Goal: Task Accomplishment & Management: Manage account settings

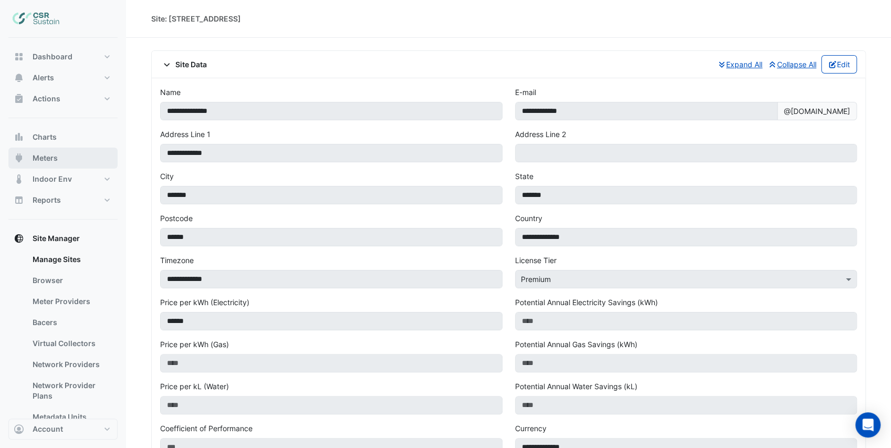
click at [71, 155] on button "Meters" at bounding box center [62, 158] width 109 height 21
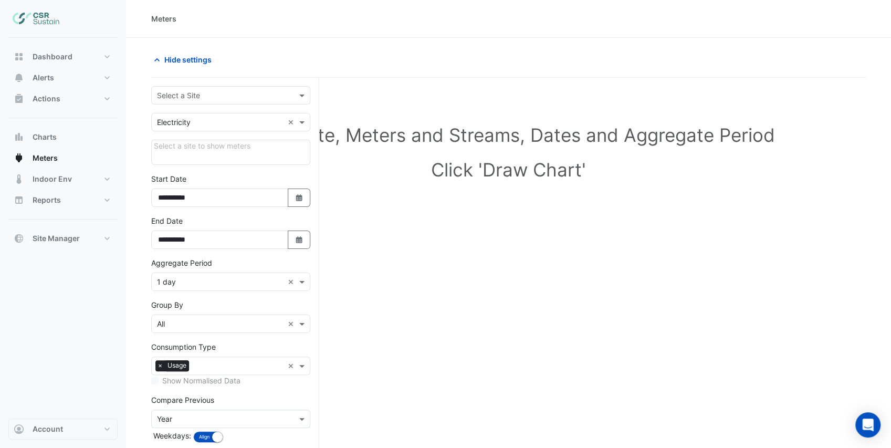
click at [187, 98] on input "text" at bounding box center [220, 95] width 127 height 11
click at [196, 154] on div "[STREET_ADDRESS]" at bounding box center [231, 147] width 158 height 15
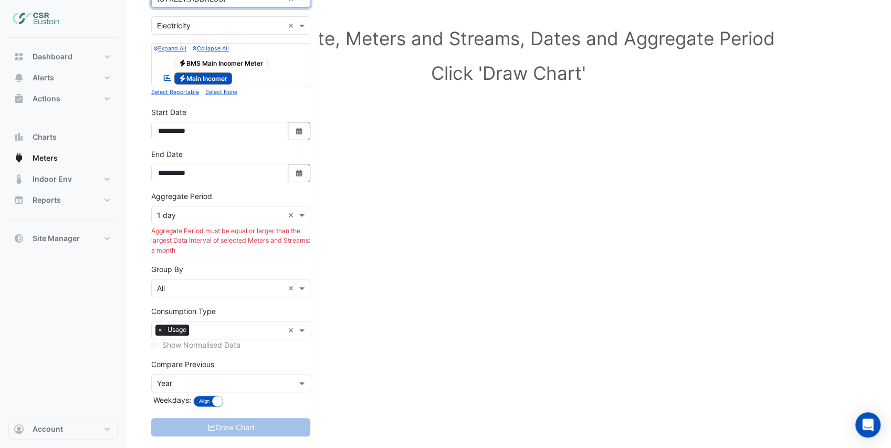
scroll to position [111, 0]
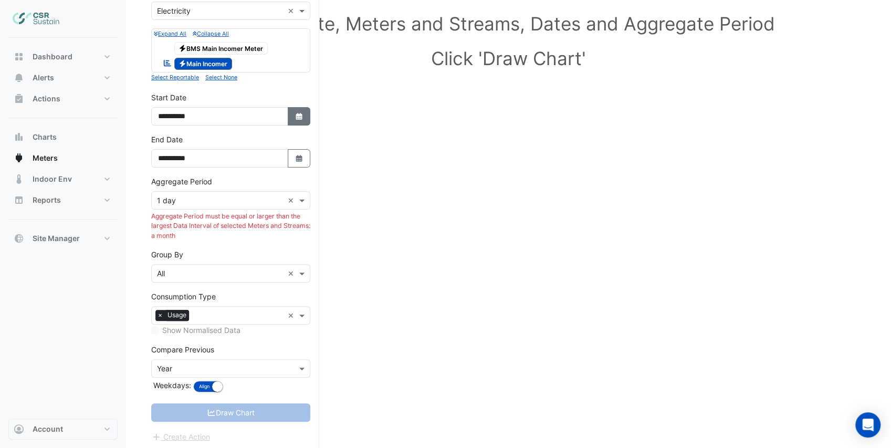
click at [292, 116] on button "Select Date" at bounding box center [299, 116] width 23 height 18
select select "*"
select select "****"
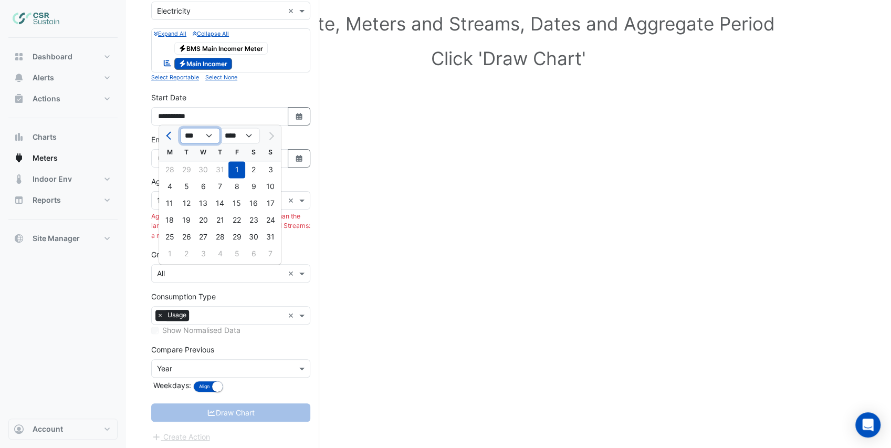
click at [205, 134] on select "*** *** *** *** *** *** *** ***" at bounding box center [200, 136] width 40 height 16
select select "*"
click at [180, 128] on select "*** *** *** *** *** *** *** ***" at bounding box center [200, 136] width 40 height 16
click at [206, 167] on div "1" at bounding box center [203, 169] width 17 height 17
type input "**********"
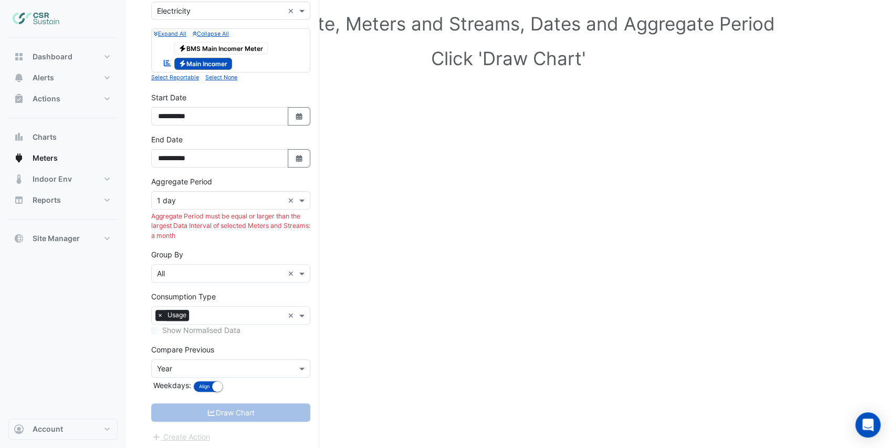
click at [278, 202] on input "text" at bounding box center [220, 200] width 127 height 11
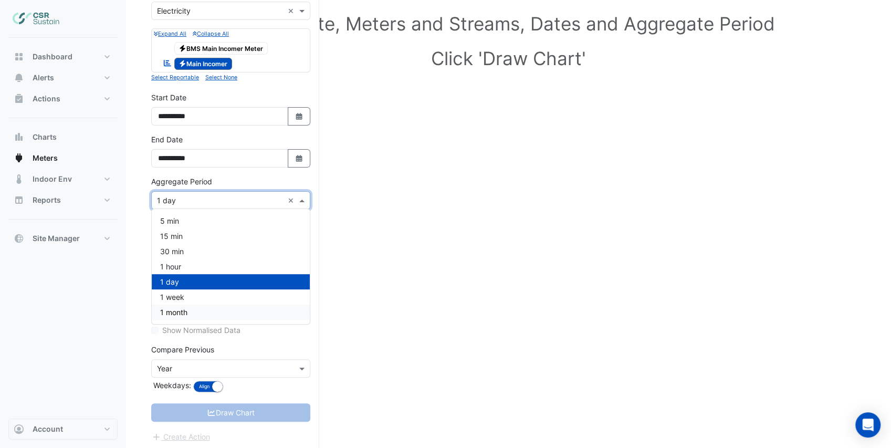
click at [185, 315] on span "1 month" at bounding box center [173, 312] width 27 height 9
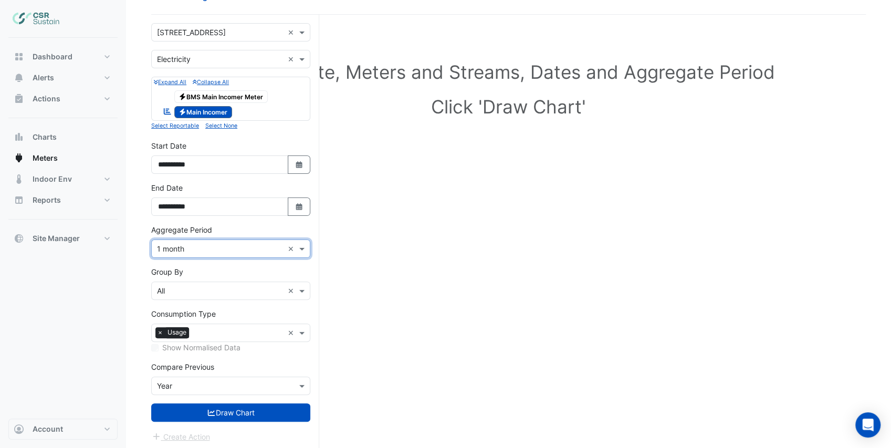
click at [232, 261] on form "**********" at bounding box center [230, 233] width 159 height 420
click at [187, 381] on input "text" at bounding box center [220, 386] width 127 height 11
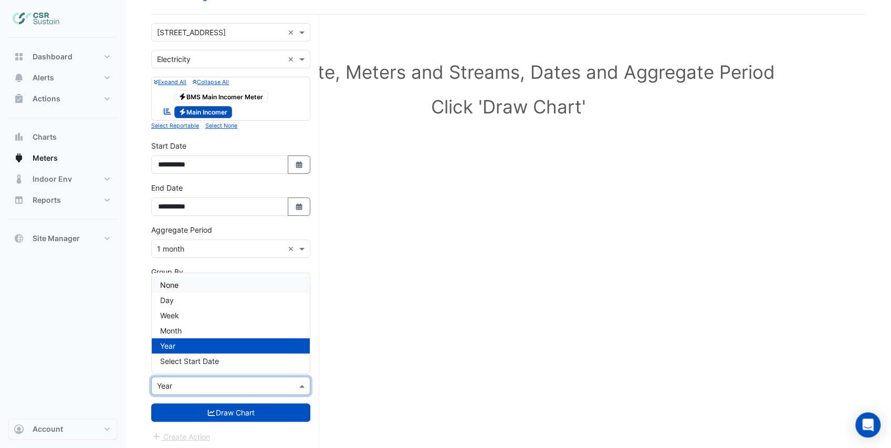
click at [185, 283] on div "None" at bounding box center [231, 284] width 158 height 15
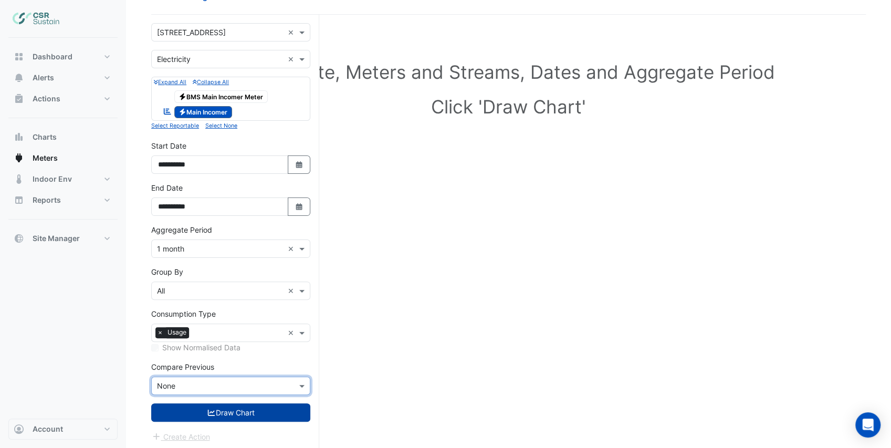
click at [220, 410] on button "Draw Chart" at bounding box center [230, 412] width 159 height 18
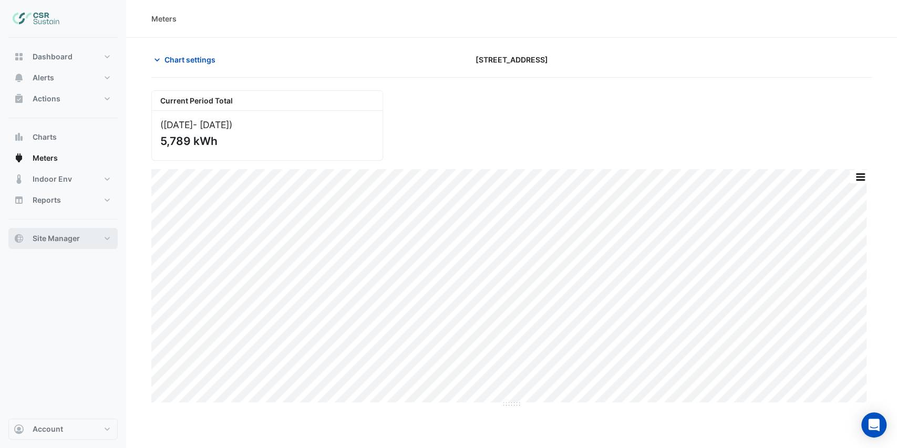
click at [92, 244] on button "Site Manager" at bounding box center [62, 238] width 109 height 21
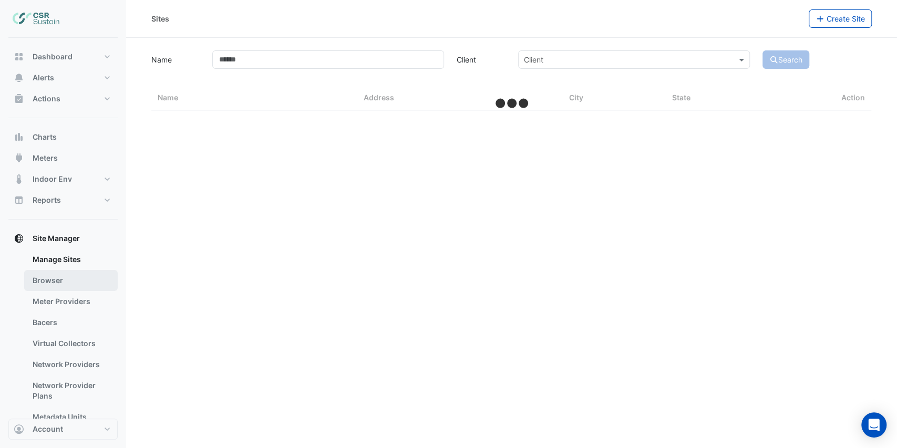
select select "***"
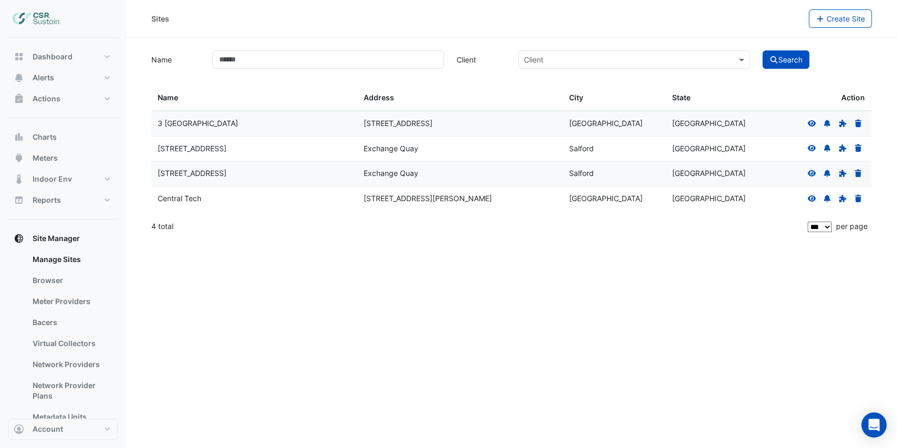
click at [812, 173] on icon at bounding box center [811, 173] width 8 height 6
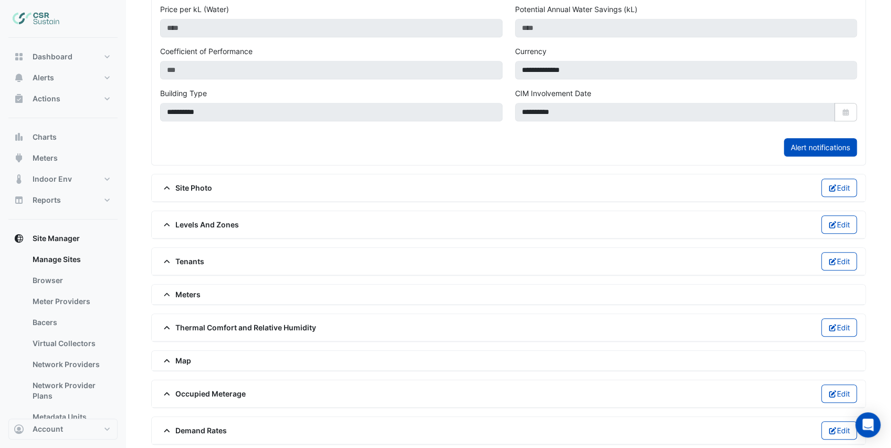
scroll to position [408, 0]
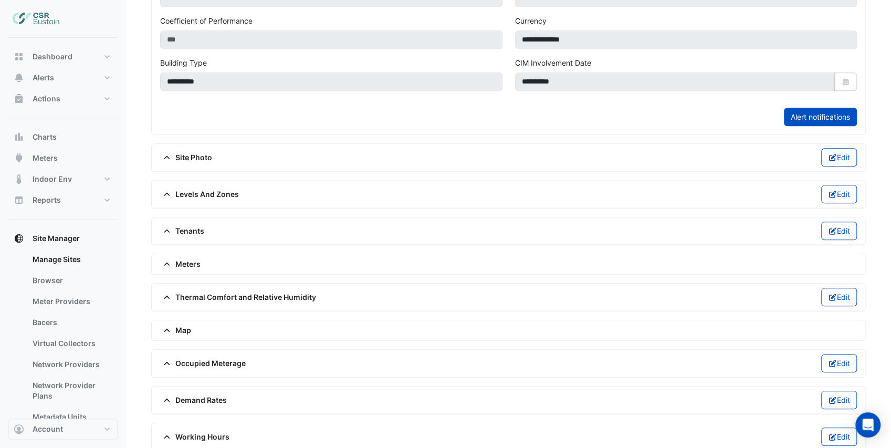
click at [201, 258] on div "Meters" at bounding box center [508, 263] width 697 height 11
click at [178, 258] on span "Meters" at bounding box center [180, 263] width 40 height 11
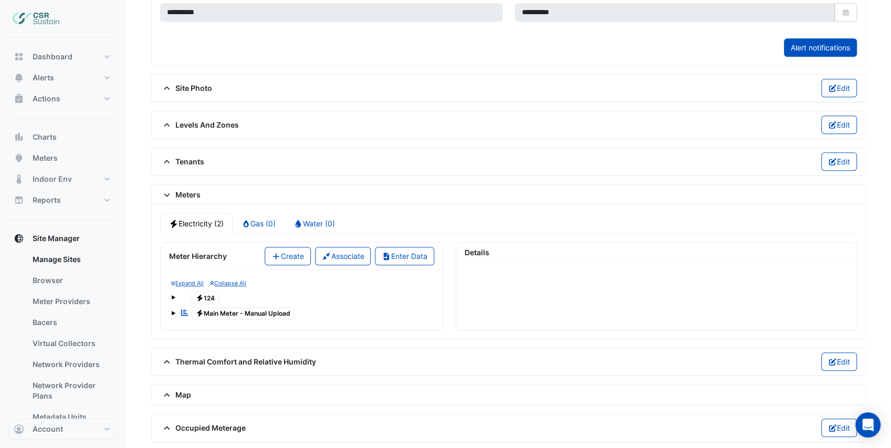
scroll to position [539, 0]
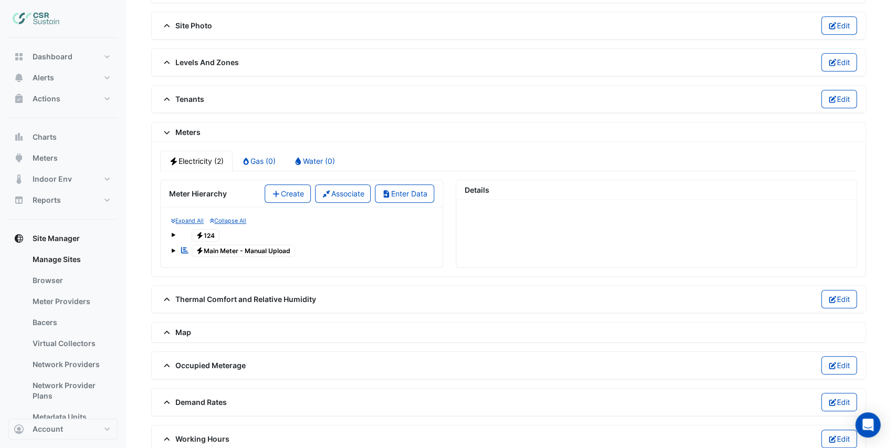
click at [214, 245] on span "Electricity Main Meter - Manual Upload" at bounding box center [244, 251] width 104 height 13
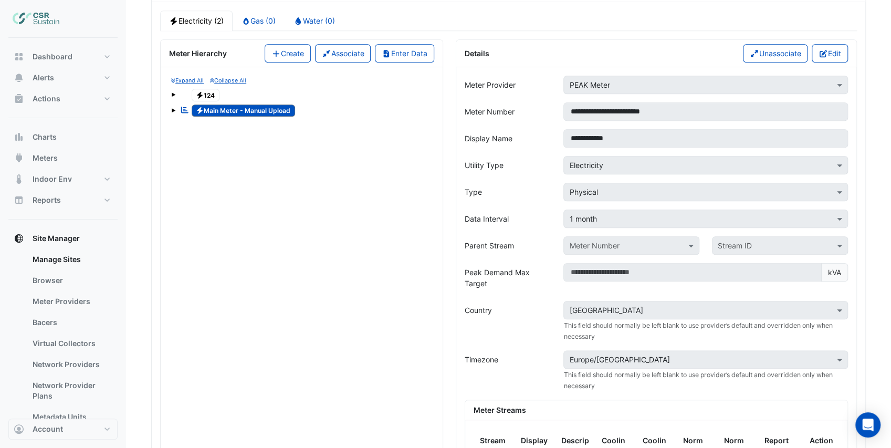
scroll to position [644, 0]
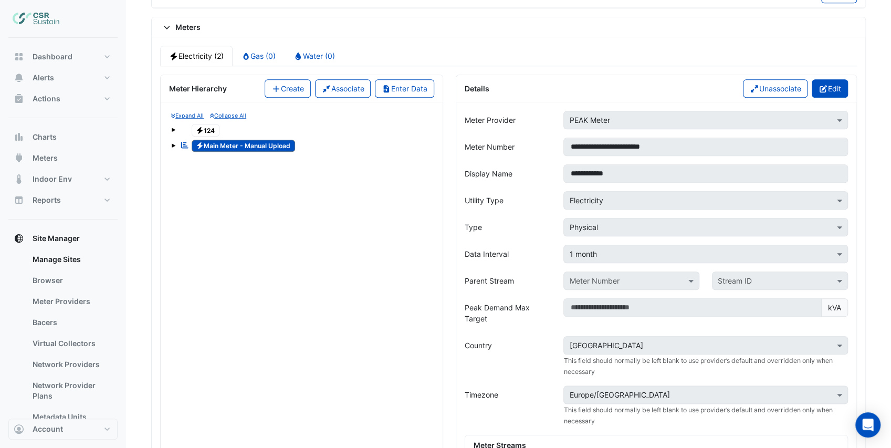
click at [820, 79] on button "Edit" at bounding box center [830, 88] width 36 height 18
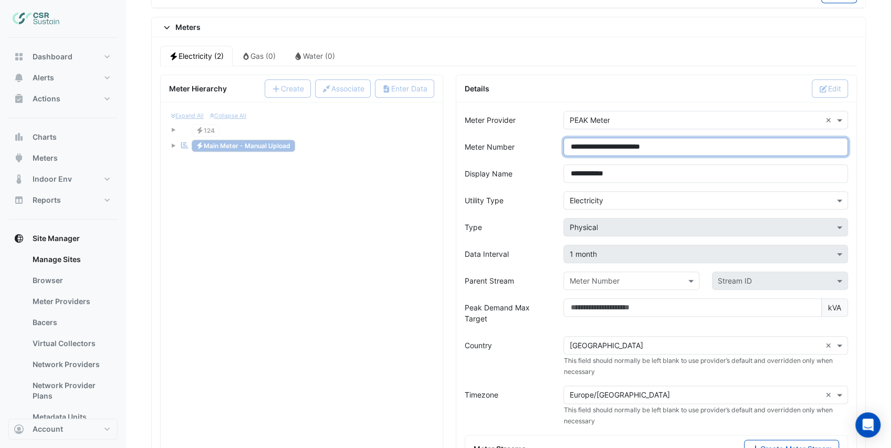
drag, startPoint x: 682, startPoint y: 134, endPoint x: 524, endPoint y: 138, distance: 157.6
click at [523, 138] on div "**********" at bounding box center [657, 147] width 396 height 18
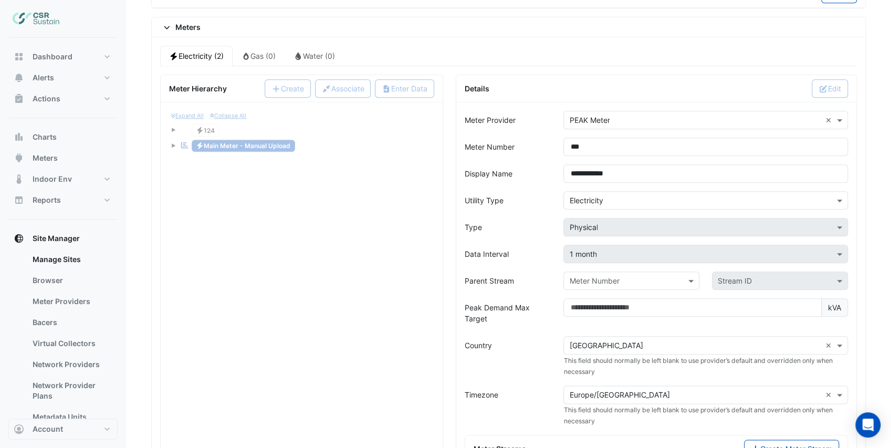
click at [525, 139] on div "Meter Number" at bounding box center [508, 147] width 99 height 18
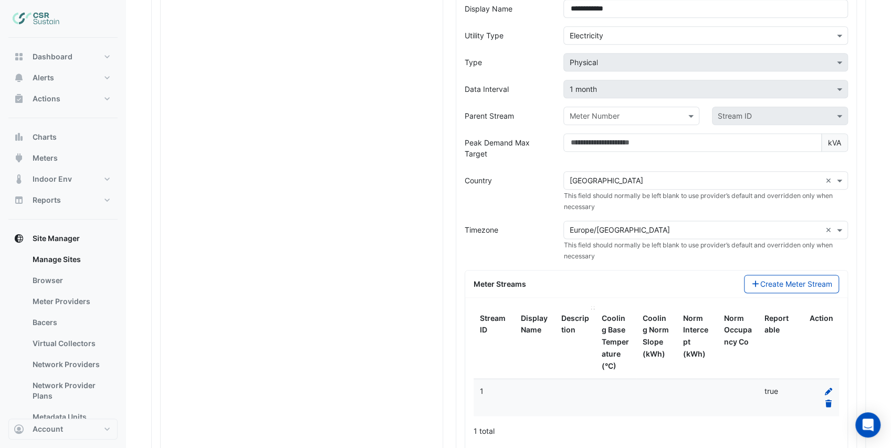
scroll to position [890, 0]
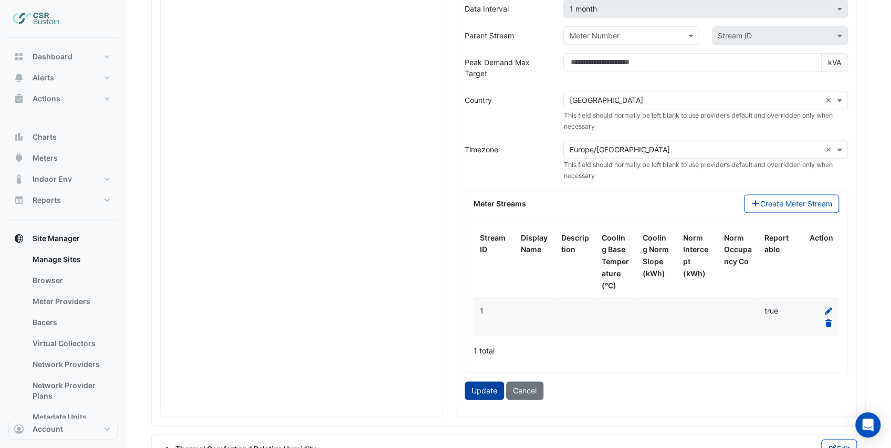
click at [492, 381] on button "Update" at bounding box center [484, 390] width 39 height 18
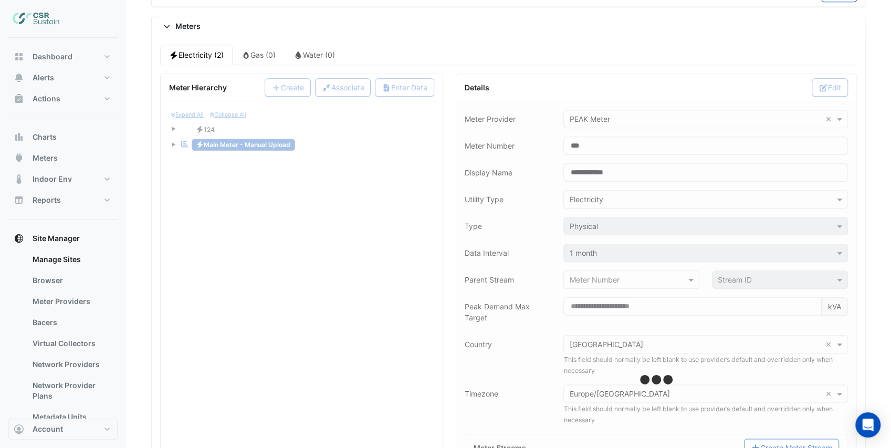
scroll to position [644, 0]
type input "***"
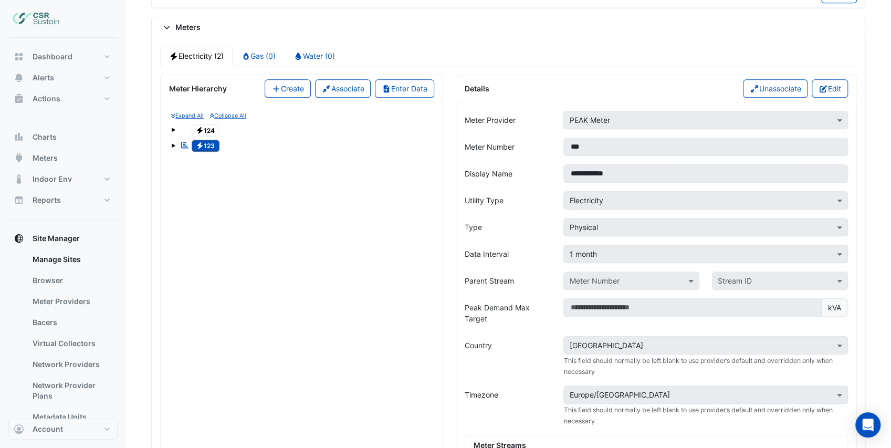
click at [313, 165] on div "Expand All Collapse All Electricity 124 Reportable Electricity 123 No meters No…" at bounding box center [302, 354] width 282 height 505
click at [406, 79] on button "Enter Data" at bounding box center [404, 88] width 59 height 18
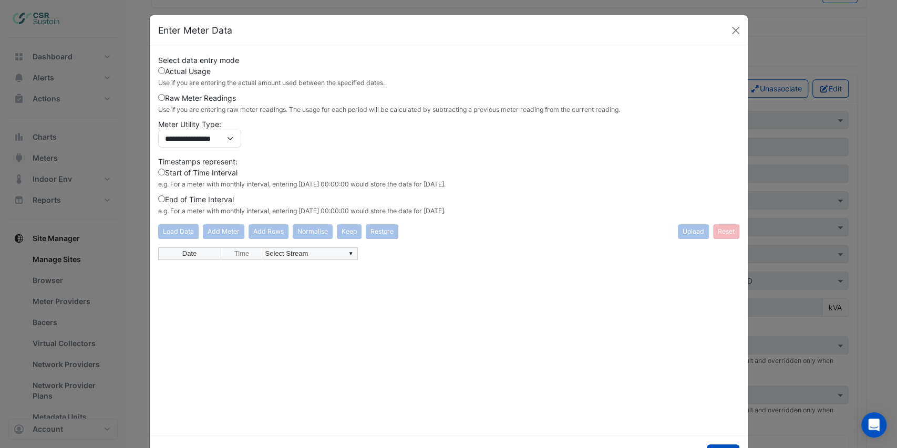
click at [201, 199] on label "End of Time Interval e.g. For a meter with monthly interval, entering [DATE] 00…" at bounding box center [301, 205] width 287 height 22
click at [171, 97] on label "Raw Meter Readings Use if you are entering raw meter readings. The usage for ea…" at bounding box center [389, 103] width 462 height 22
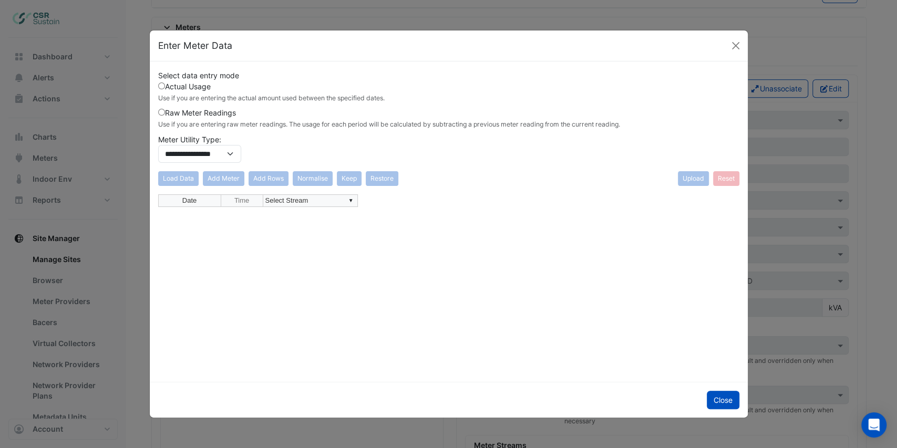
click at [165, 88] on label "Actual Usage Use if you are entering the actual amount used between the specifi…" at bounding box center [271, 92] width 226 height 22
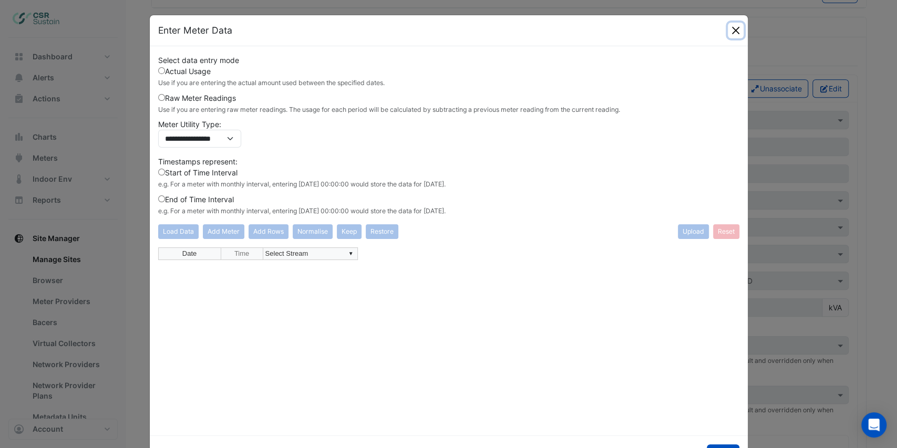
click at [732, 34] on button "Close" at bounding box center [735, 31] width 16 height 16
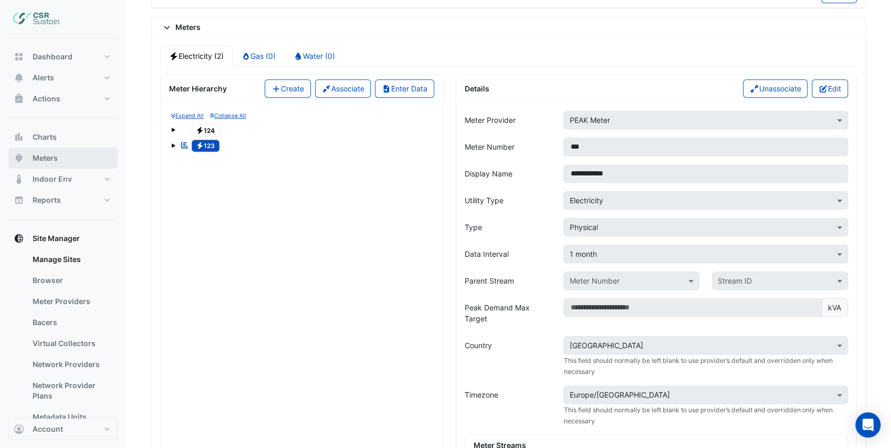
click at [70, 159] on button "Meters" at bounding box center [62, 158] width 109 height 21
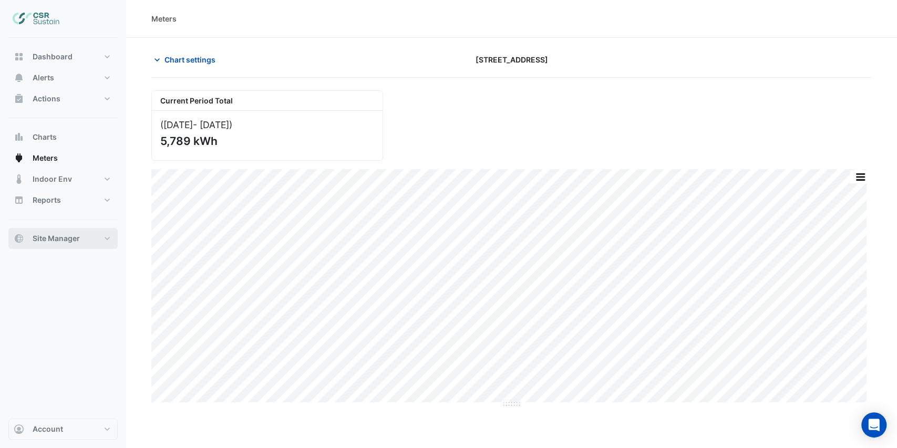
click at [78, 241] on span "Site Manager" at bounding box center [56, 238] width 47 height 11
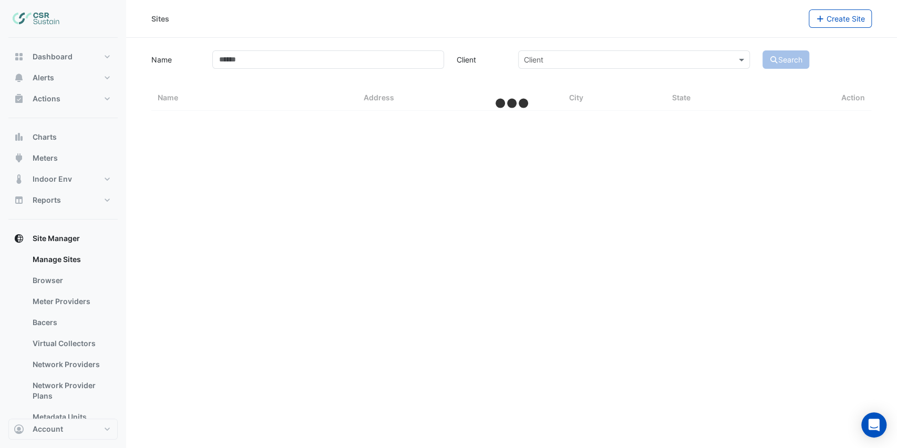
select select "***"
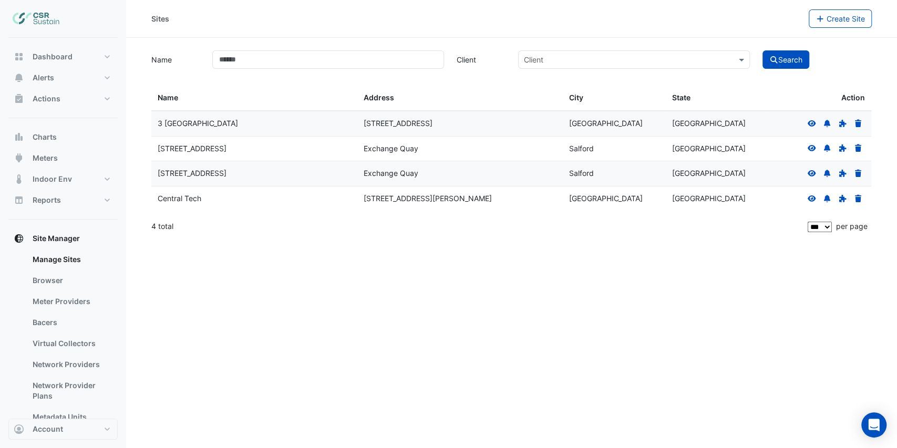
click at [813, 176] on div at bounding box center [835, 174] width 60 height 12
click at [813, 175] on icon at bounding box center [811, 173] width 8 height 6
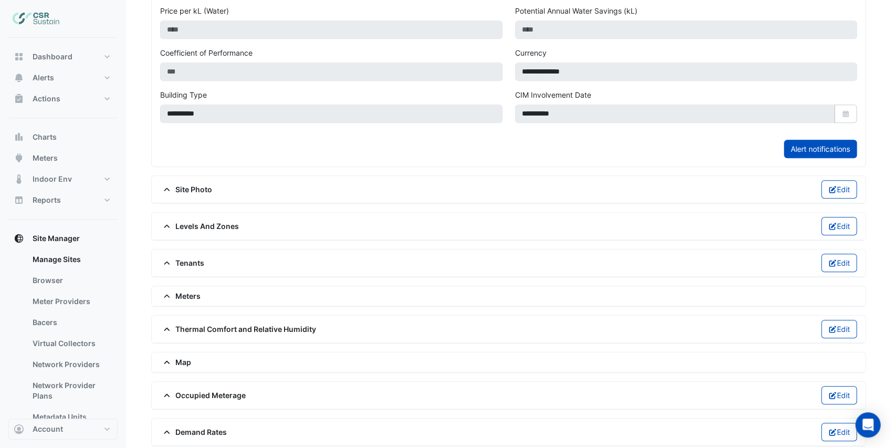
scroll to position [408, 0]
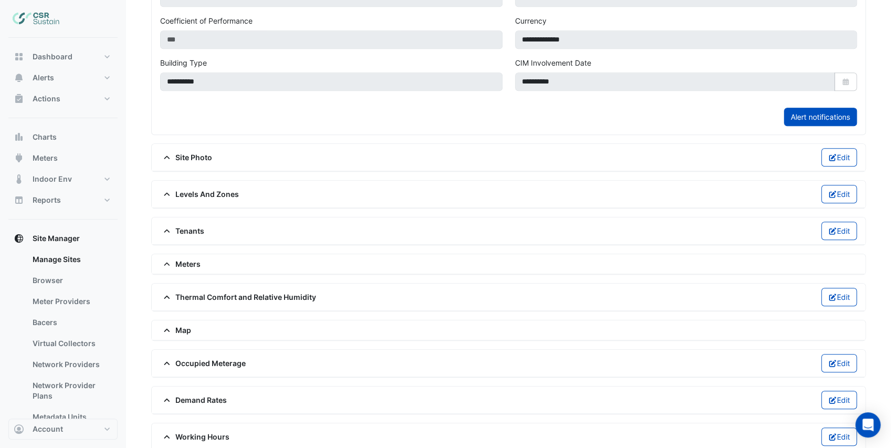
click at [183, 258] on span "Meters" at bounding box center [180, 263] width 40 height 11
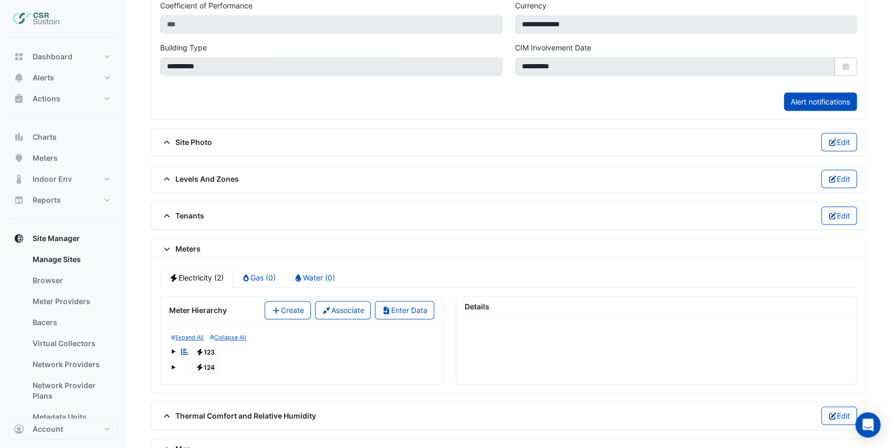
scroll to position [539, 0]
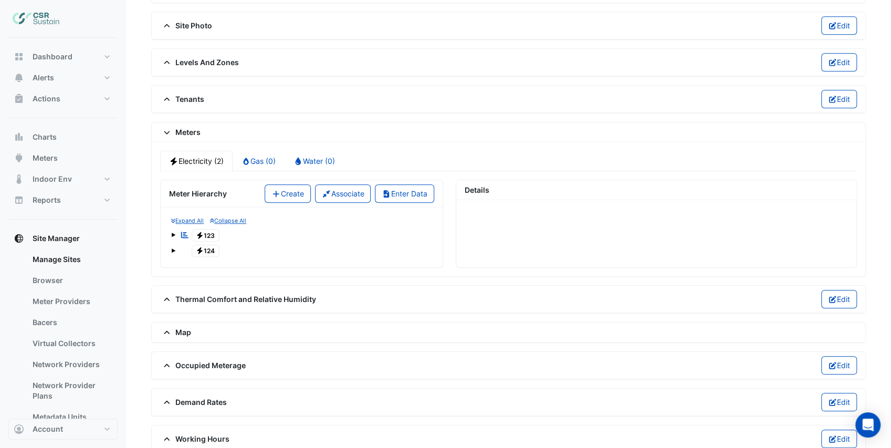
click at [211, 229] on span "Electricity 123" at bounding box center [206, 235] width 28 height 13
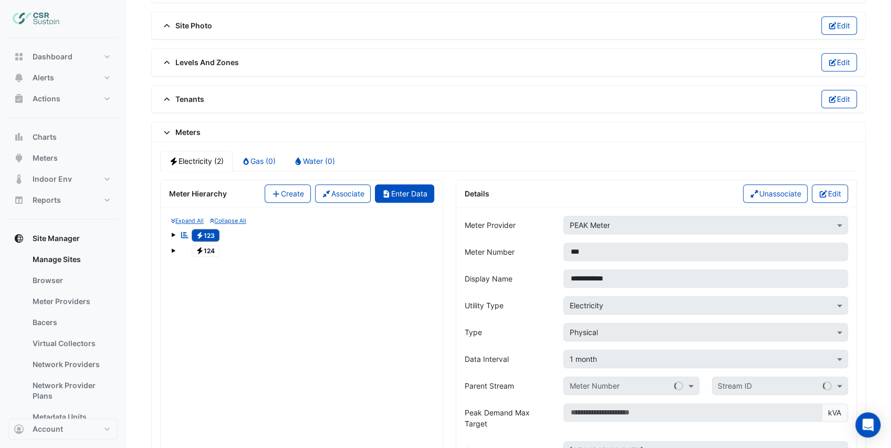
click at [428, 186] on button "Enter Data" at bounding box center [404, 193] width 59 height 18
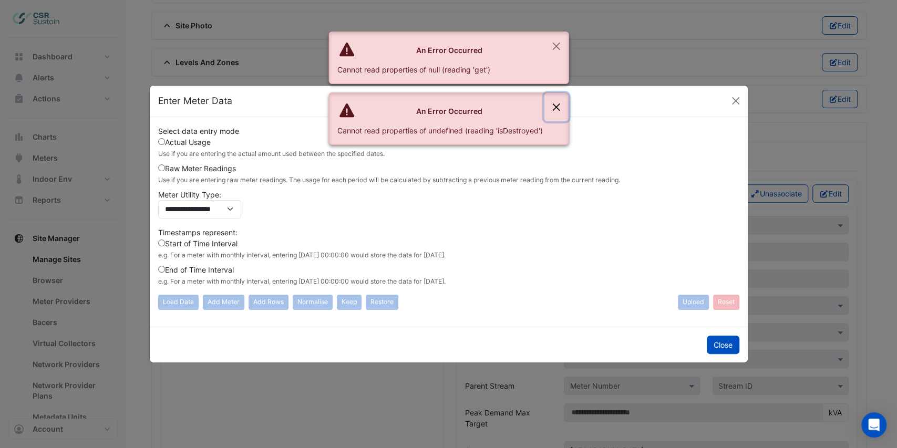
click at [551, 106] on button "Close" at bounding box center [556, 107] width 24 height 28
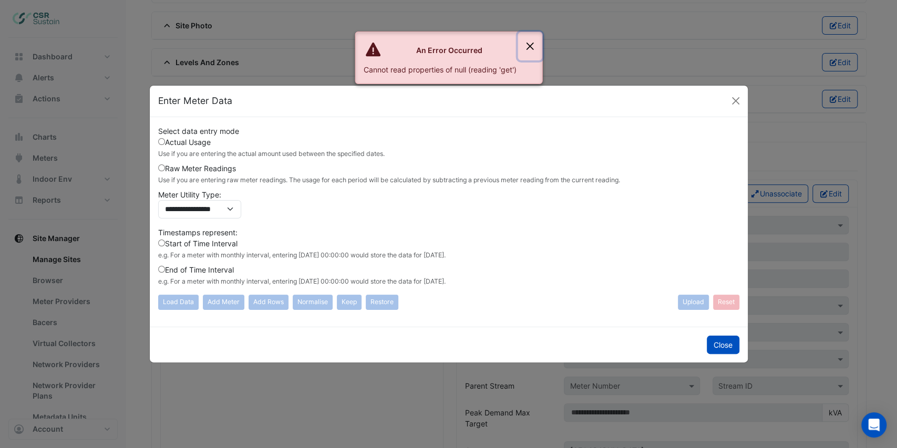
click at [529, 42] on button "Close" at bounding box center [529, 46] width 24 height 28
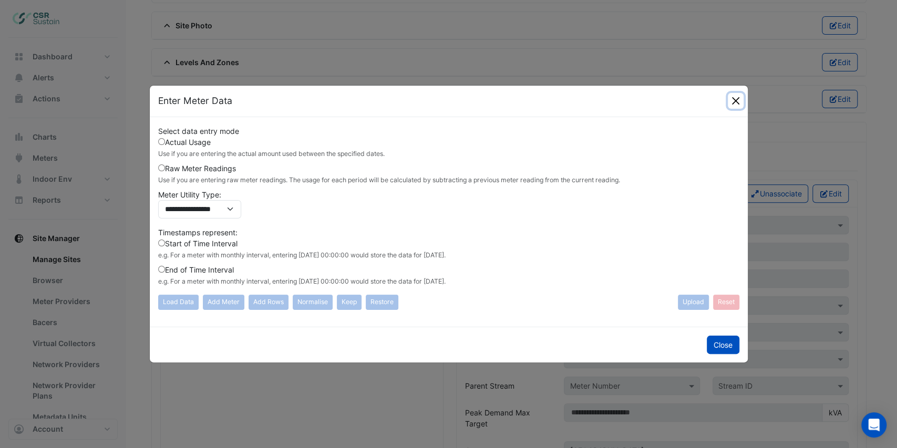
click at [733, 99] on button "Close" at bounding box center [735, 101] width 16 height 16
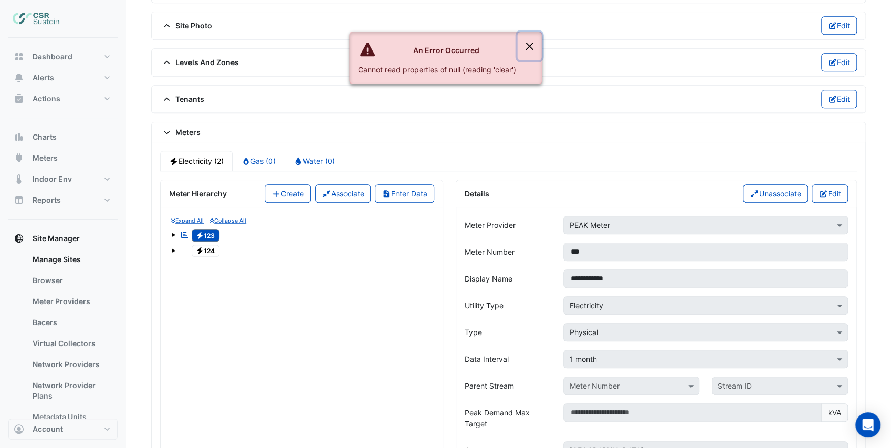
click at [529, 44] on button "Close" at bounding box center [529, 46] width 24 height 28
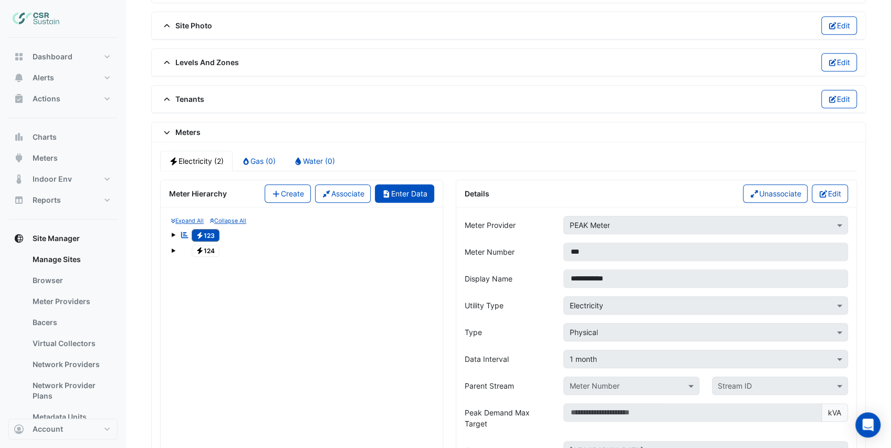
click at [387, 190] on icon "button" at bounding box center [386, 193] width 9 height 7
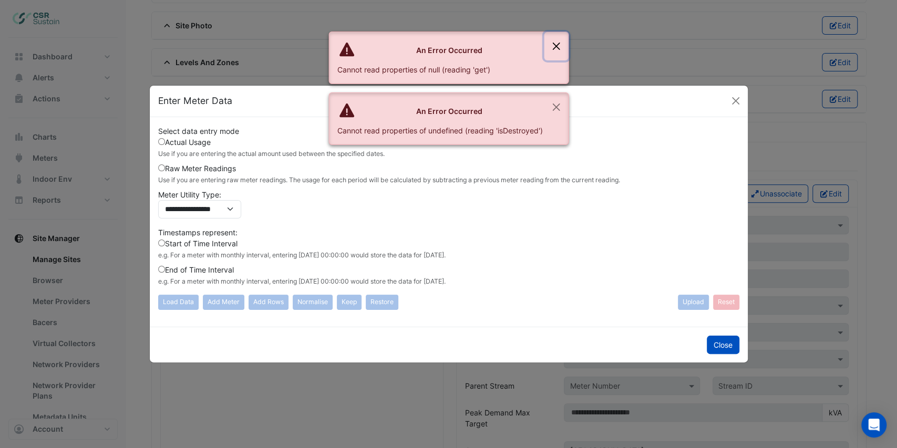
click at [550, 46] on button "Close" at bounding box center [556, 46] width 24 height 28
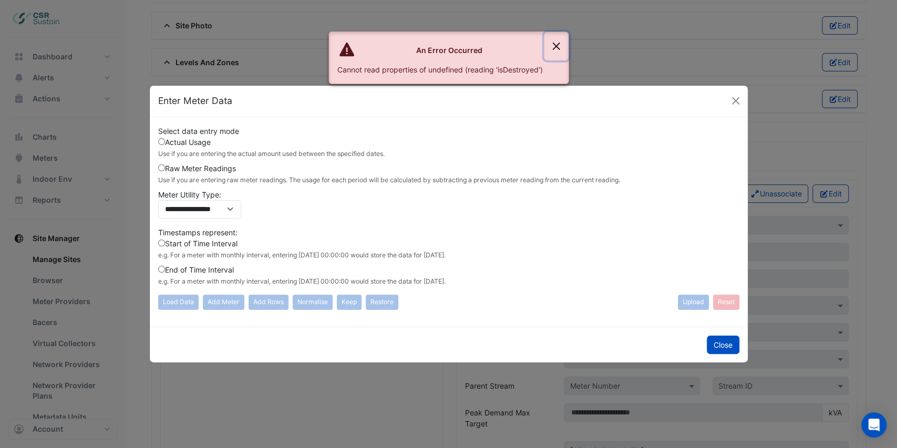
click at [558, 47] on button "Close" at bounding box center [556, 46] width 24 height 28
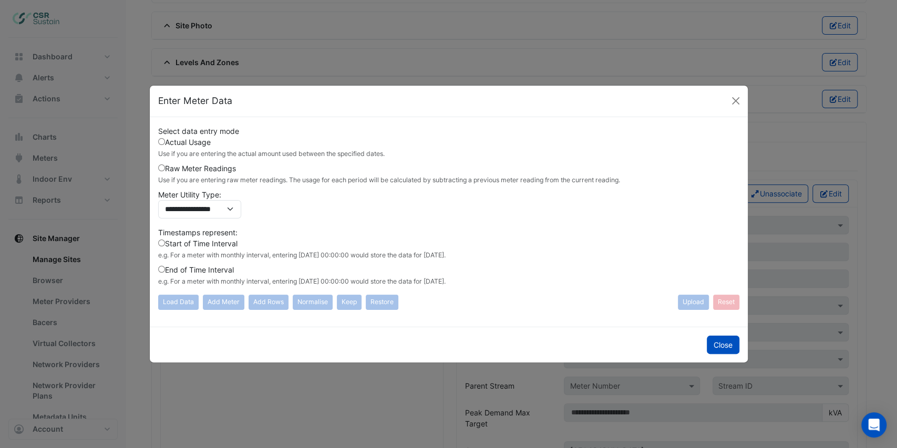
click at [179, 271] on label "End of Time Interval e.g. For a meter with monthly interval, entering [DATE] 00…" at bounding box center [301, 275] width 287 height 22
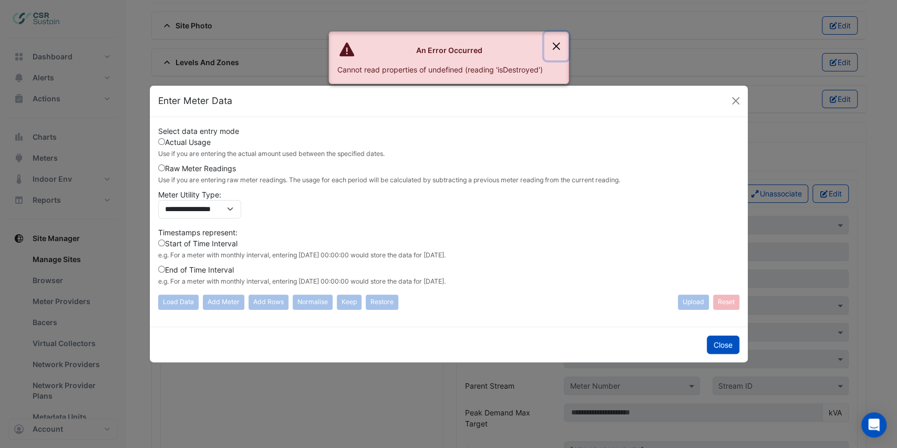
click at [555, 48] on button "Close" at bounding box center [556, 46] width 24 height 28
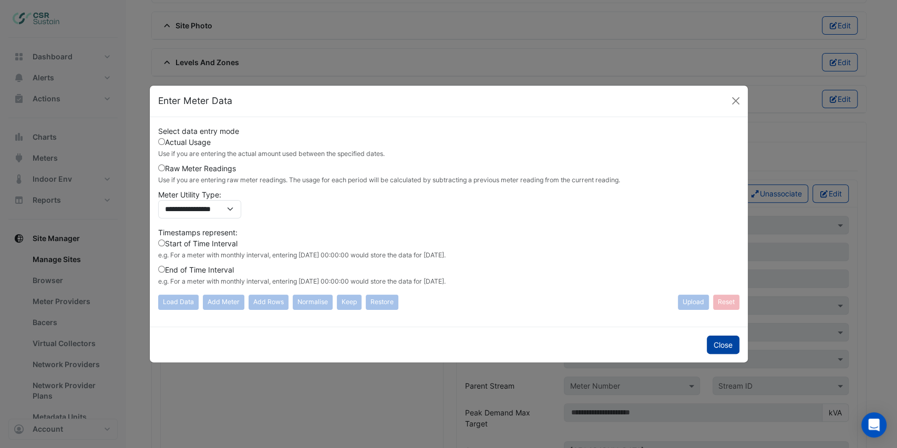
click at [718, 340] on button "Close" at bounding box center [722, 345] width 33 height 18
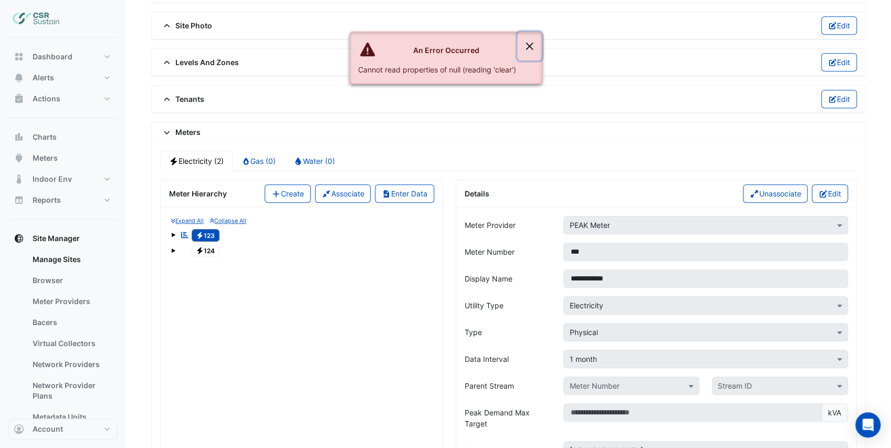
click at [531, 49] on button "Close" at bounding box center [529, 46] width 24 height 28
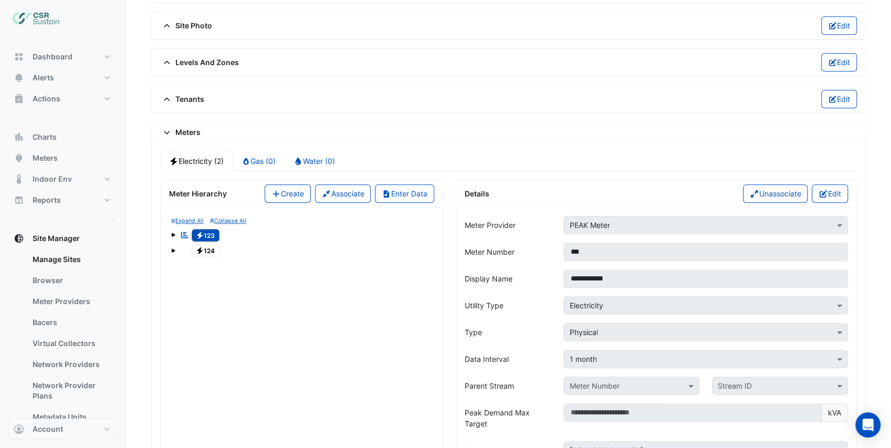
drag, startPoint x: 204, startPoint y: 224, endPoint x: 368, endPoint y: 238, distance: 165.0
click at [368, 244] on div "Electricity 124" at bounding box center [301, 251] width 261 height 15
drag, startPoint x: 204, startPoint y: 227, endPoint x: 192, endPoint y: 277, distance: 51.7
click at [172, 233] on span at bounding box center [173, 235] width 4 height 4
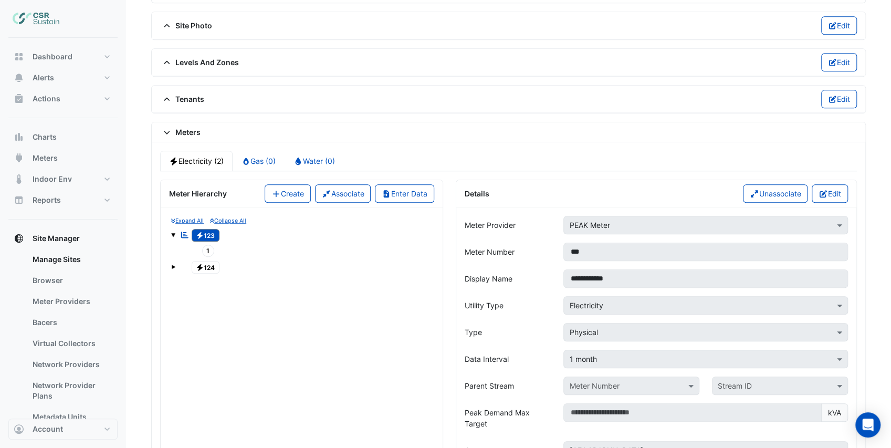
click at [172, 233] on span at bounding box center [173, 235] width 4 height 4
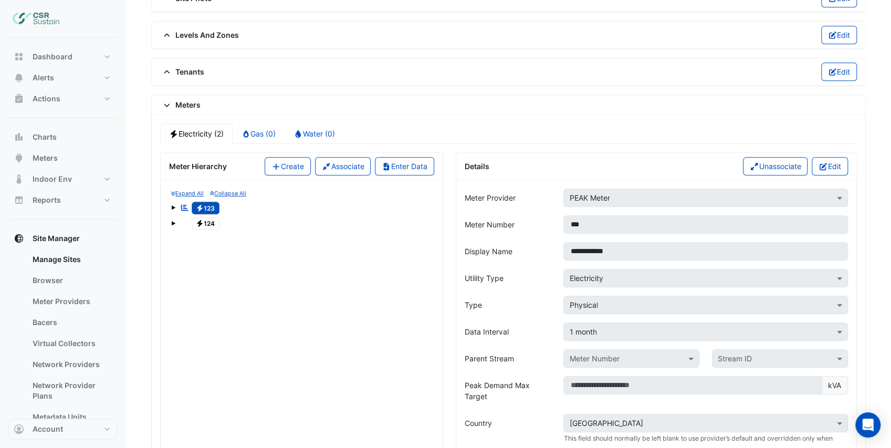
scroll to position [644, 0]
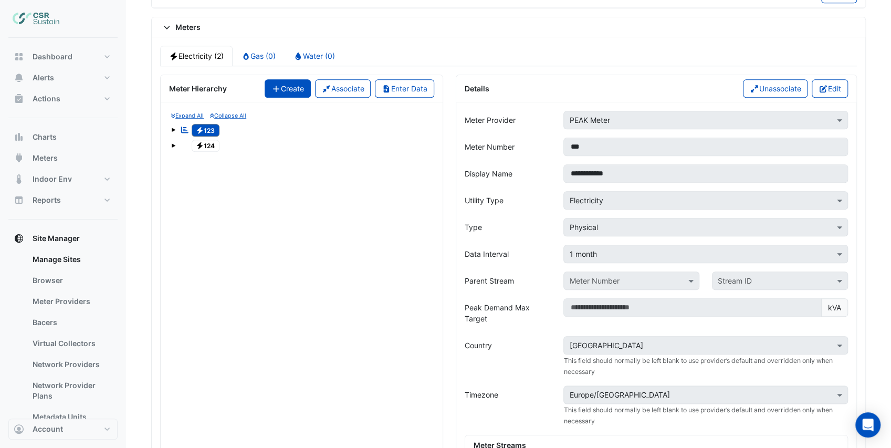
click at [286, 79] on button "Create" at bounding box center [288, 88] width 46 height 18
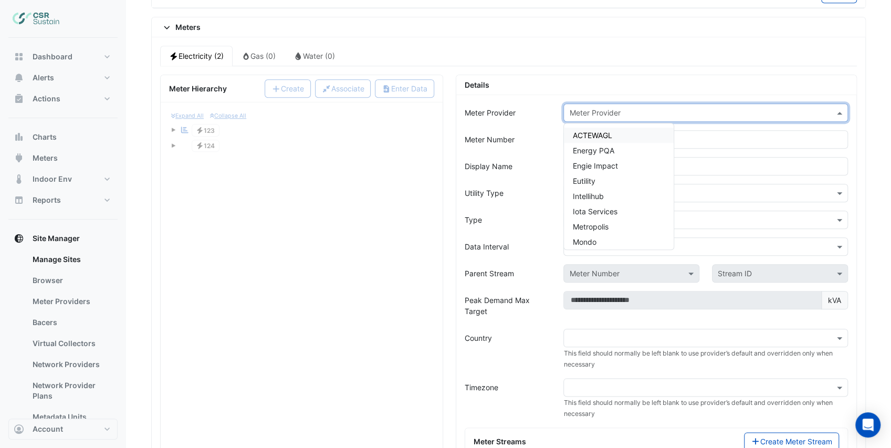
click at [602, 108] on input "text" at bounding box center [695, 113] width 252 height 11
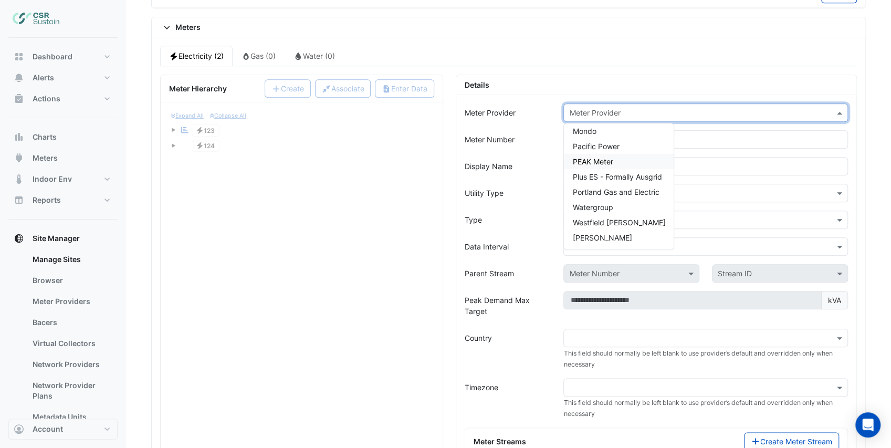
click at [610, 157] on span "PEAK Meter" at bounding box center [593, 161] width 40 height 9
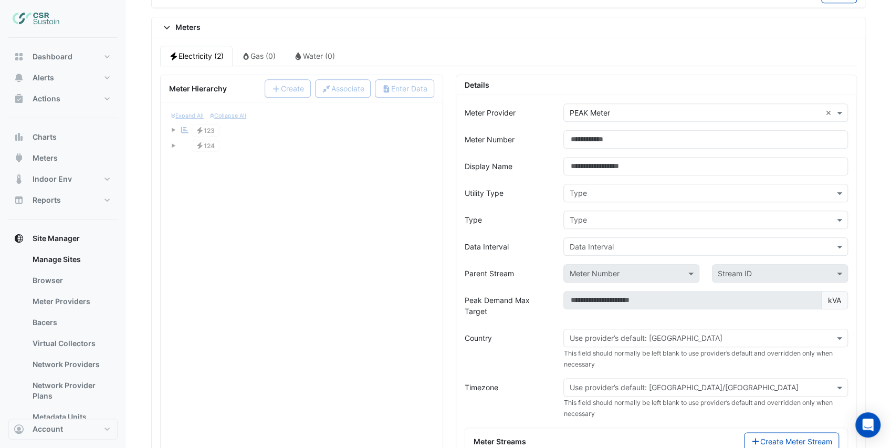
click at [552, 145] on form "Meter Provider × PEAK Meter × Meter Number Display Name Utility Type Type Type …" at bounding box center [656, 369] width 383 height 533
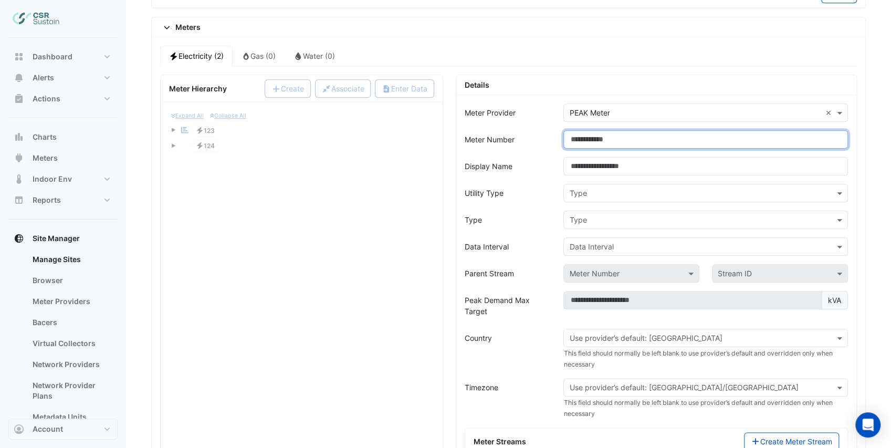
click at [589, 132] on input "Meter Number" at bounding box center [706, 139] width 285 height 18
type input "***"
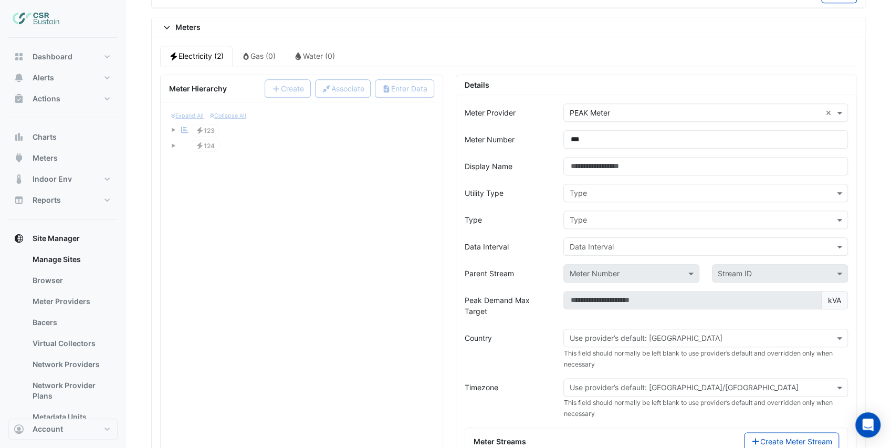
click at [526, 164] on div "Display Name" at bounding box center [508, 166] width 99 height 18
click at [575, 160] on input "Display Name" at bounding box center [706, 166] width 285 height 18
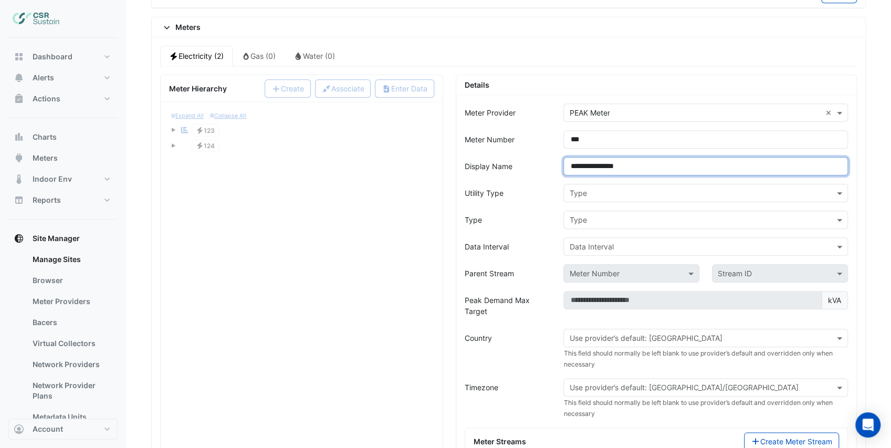
drag, startPoint x: 588, startPoint y: 160, endPoint x: 559, endPoint y: 160, distance: 28.9
click at [559, 160] on div "**********" at bounding box center [705, 166] width 297 height 18
click at [625, 157] on input "**********" at bounding box center [706, 166] width 285 height 18
type input "**********"
click at [600, 188] on input "text" at bounding box center [695, 193] width 252 height 11
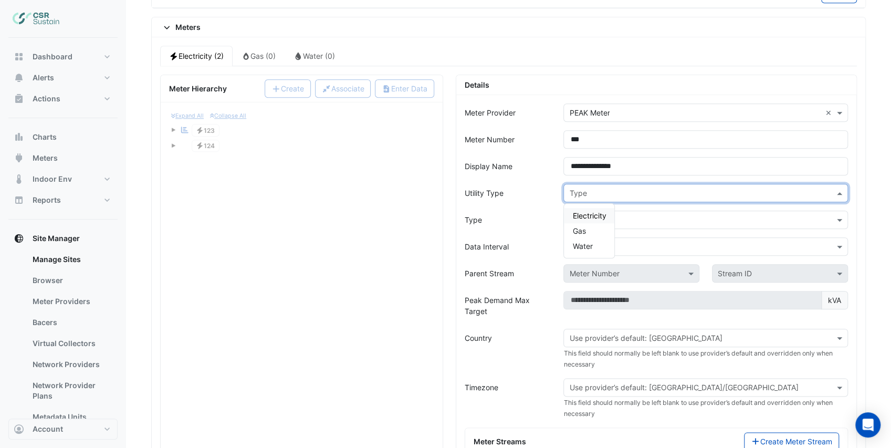
click at [596, 211] on span "Electricity" at bounding box center [590, 215] width 34 height 9
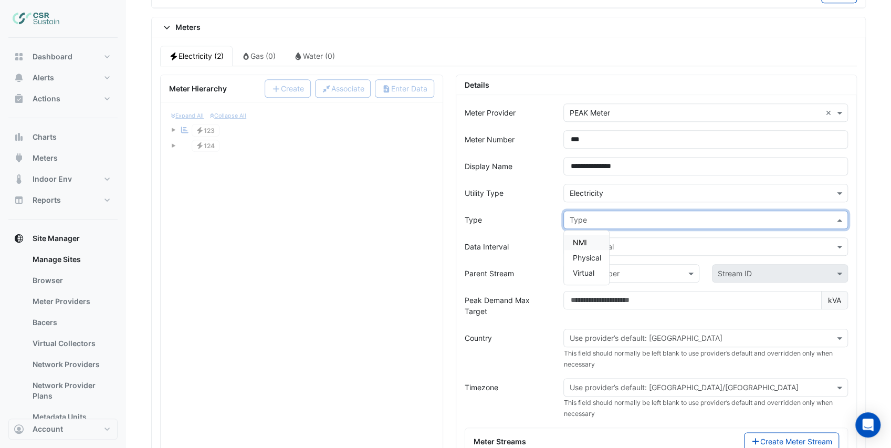
click at [591, 215] on input "text" at bounding box center [695, 220] width 252 height 11
click at [587, 253] on span "Physical" at bounding box center [587, 257] width 28 height 9
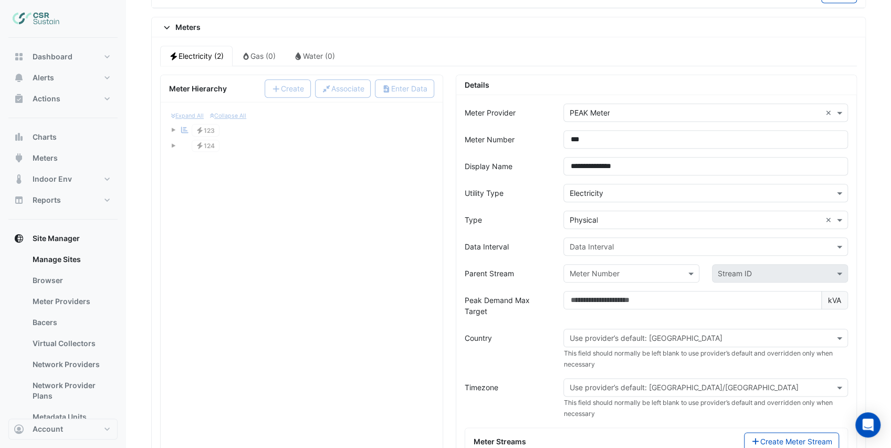
click at [552, 237] on div "Data Interval" at bounding box center [508, 246] width 99 height 18
click at [585, 242] on input "text" at bounding box center [695, 247] width 252 height 11
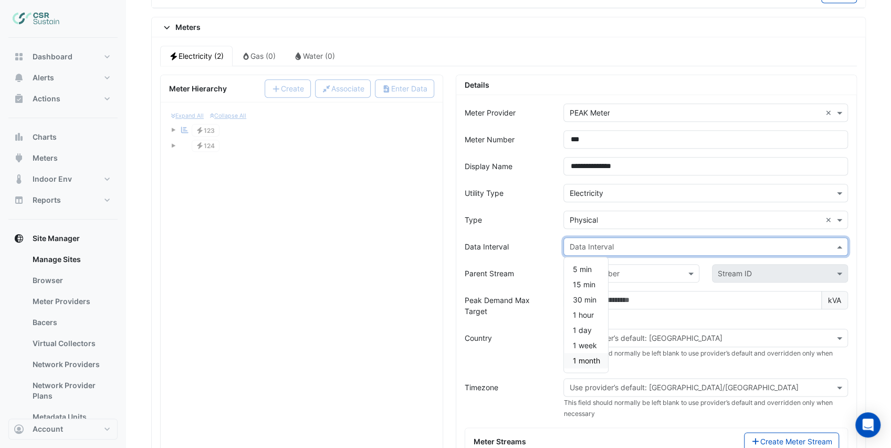
click at [581, 356] on span "1 month" at bounding box center [586, 360] width 27 height 9
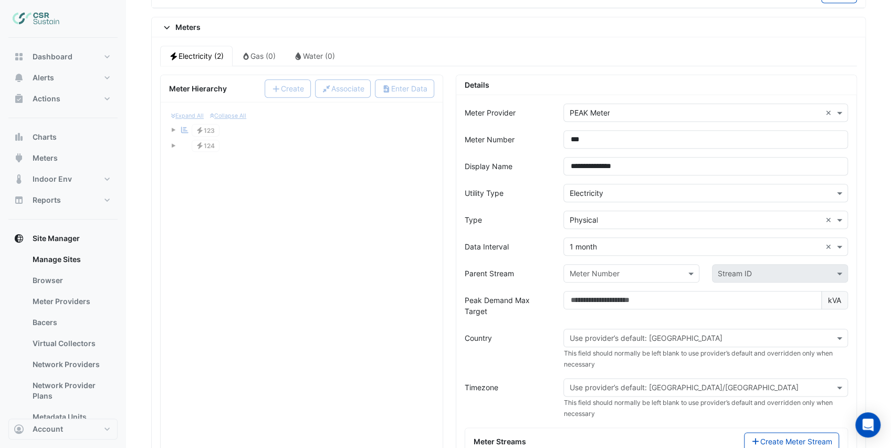
click at [544, 264] on div "Parent Stream" at bounding box center [508, 273] width 99 height 18
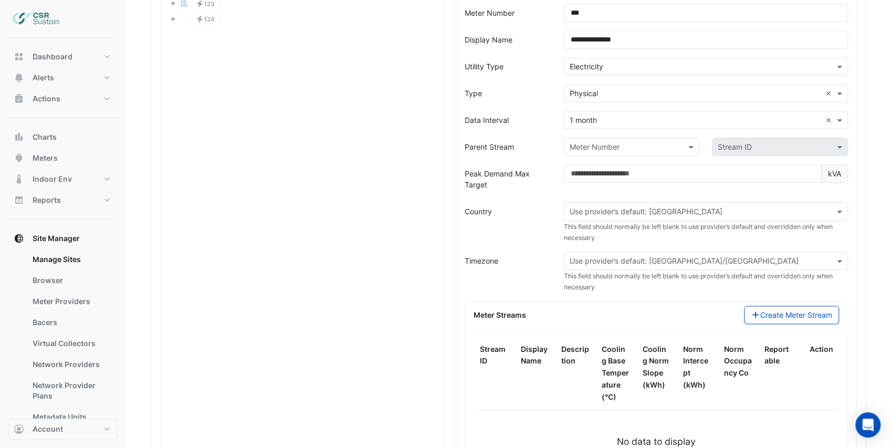
scroll to position [785, 0]
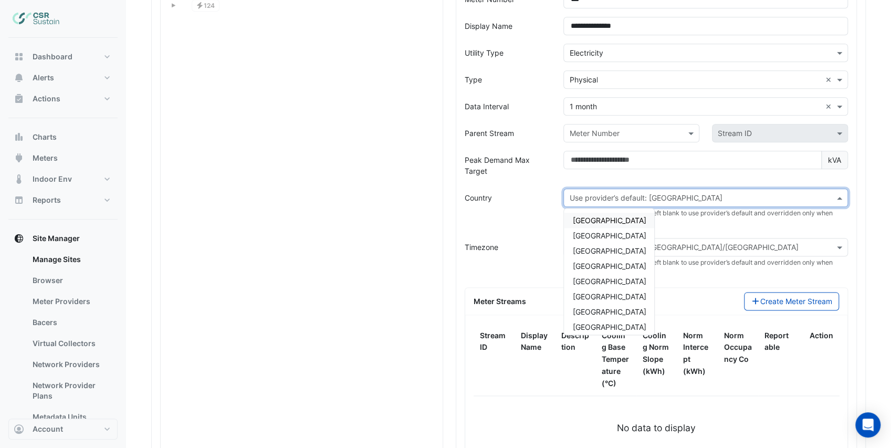
click at [596, 193] on input "text" at bounding box center [695, 198] width 252 height 11
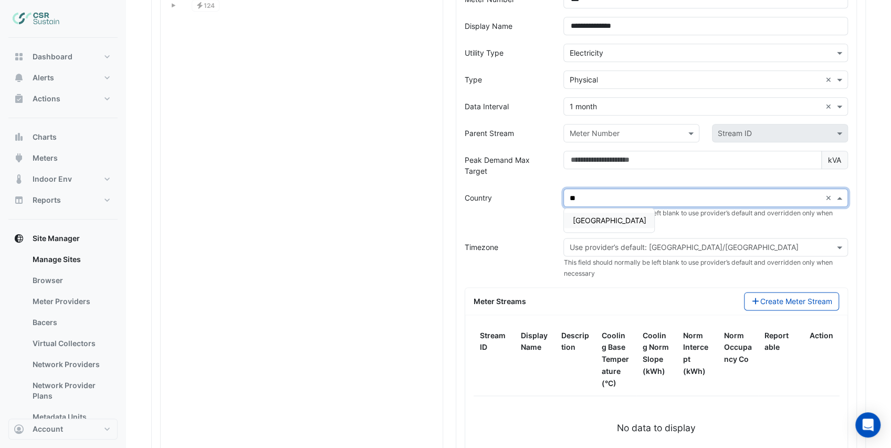
type input "***"
click at [611, 216] on span "[GEOGRAPHIC_DATA]" at bounding box center [610, 220] width 74 height 9
click at [547, 238] on div "Timezone" at bounding box center [508, 258] width 99 height 41
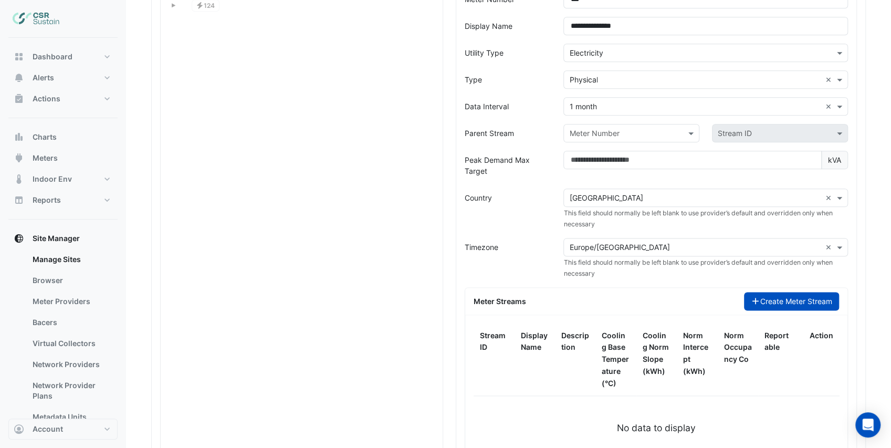
click at [765, 294] on button "Create Meter Stream" at bounding box center [791, 301] width 95 height 18
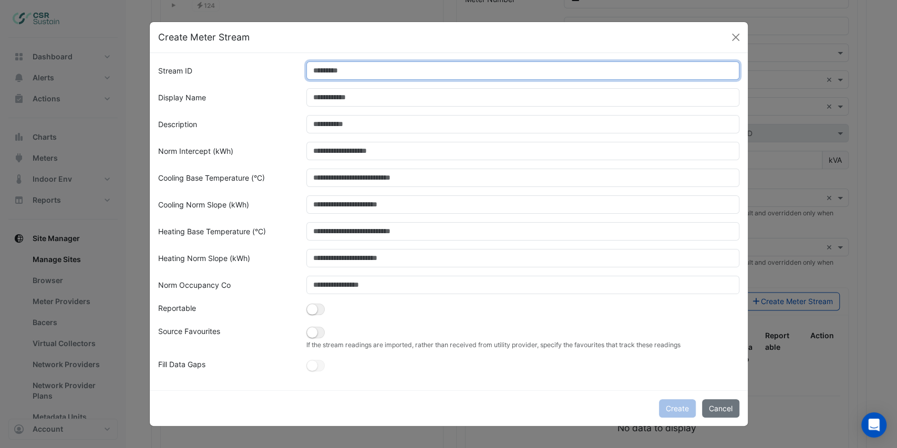
click at [342, 68] on input "Stream ID" at bounding box center [522, 70] width 433 height 18
type input "*"
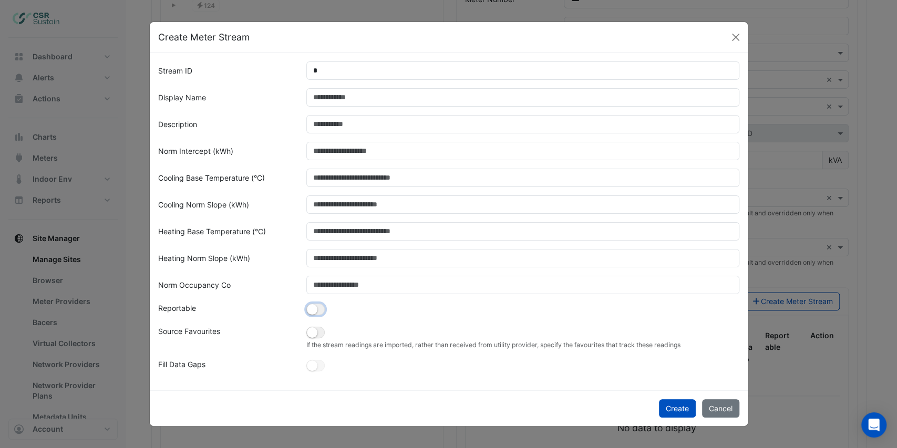
click at [318, 306] on button "button" at bounding box center [315, 310] width 18 height 12
click at [671, 409] on button "Create" at bounding box center [677, 408] width 37 height 18
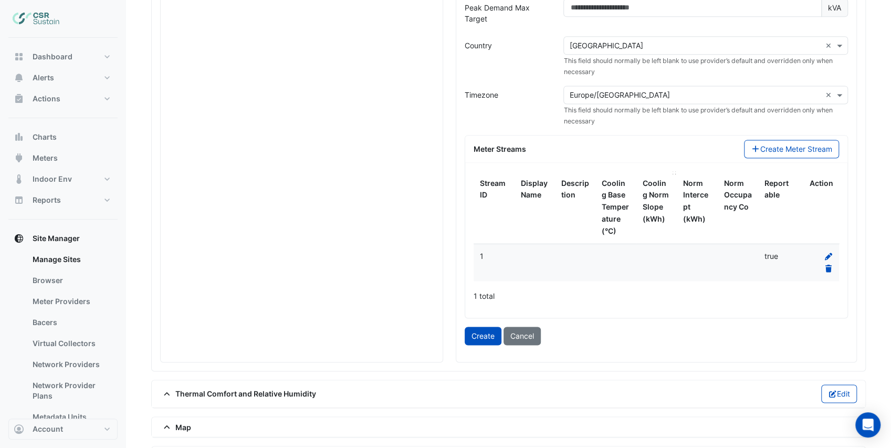
scroll to position [995, 0]
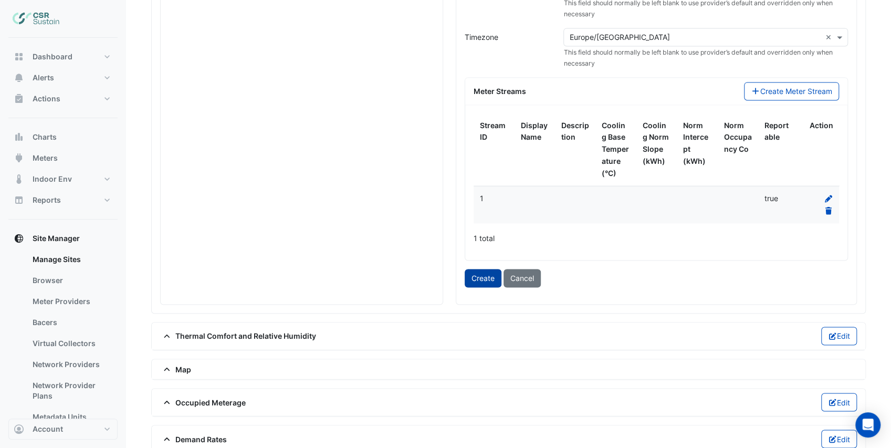
click at [493, 271] on button "Create" at bounding box center [483, 278] width 37 height 18
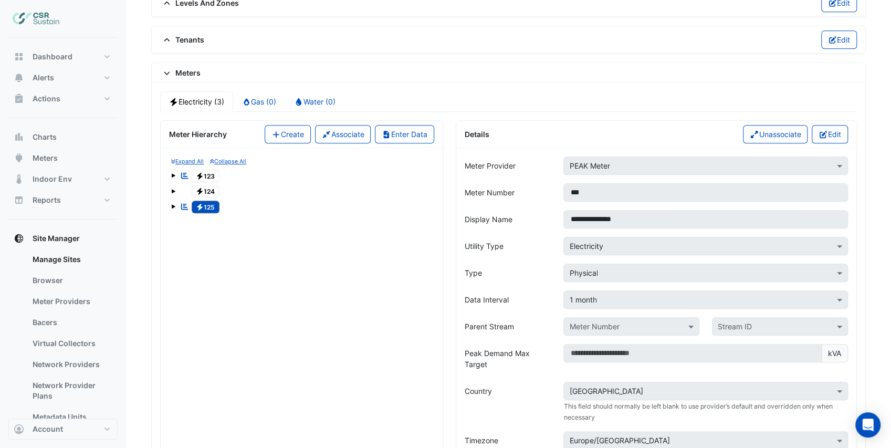
scroll to position [599, 0]
click at [214, 170] on span "Electricity 123" at bounding box center [206, 176] width 28 height 13
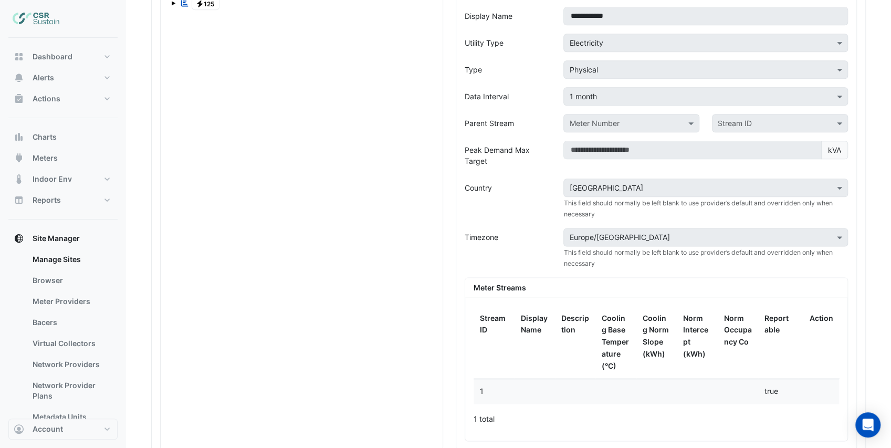
scroll to position [633, 0]
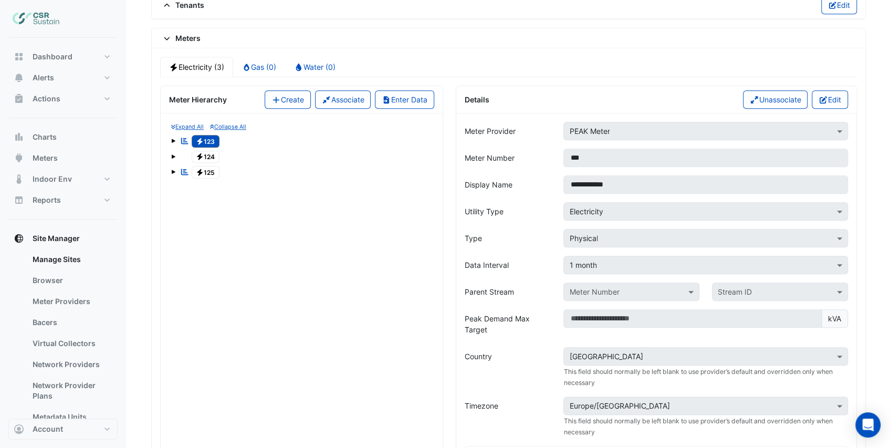
click at [215, 166] on span "Electricity 125" at bounding box center [206, 172] width 28 height 13
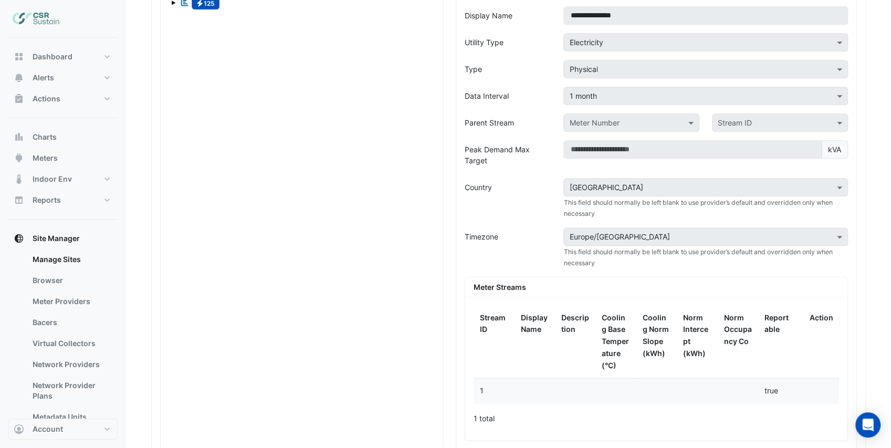
scroll to position [599, 0]
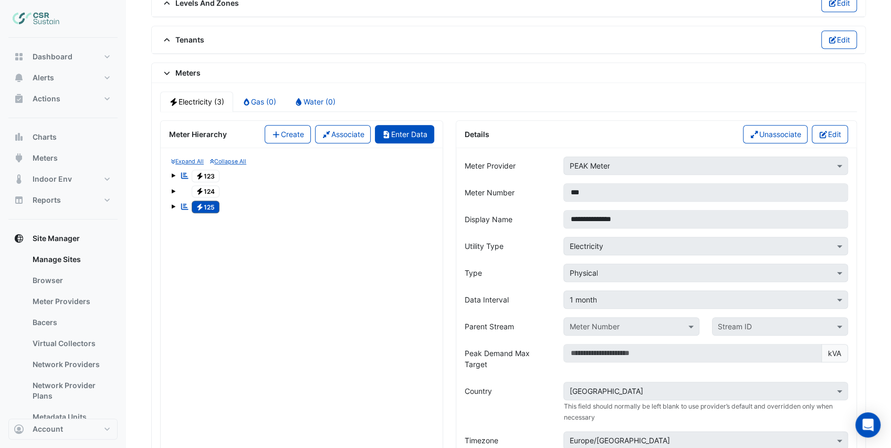
click at [408, 125] on button "Enter Data" at bounding box center [404, 134] width 59 height 18
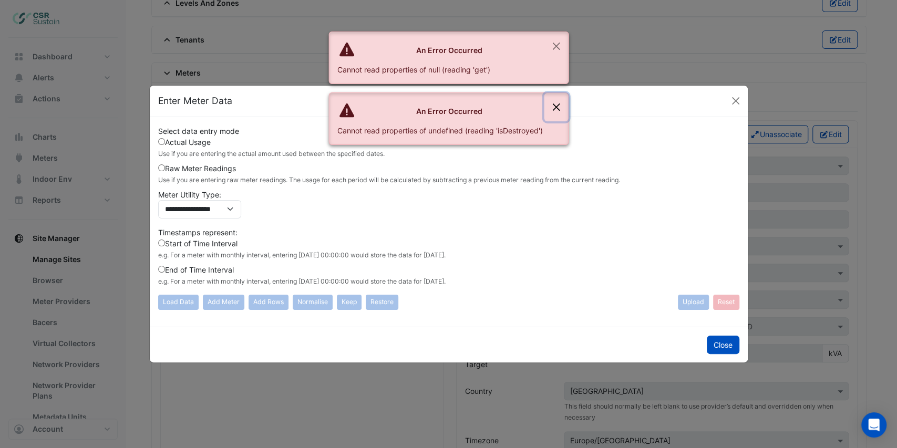
click at [555, 106] on button "Close" at bounding box center [556, 107] width 24 height 28
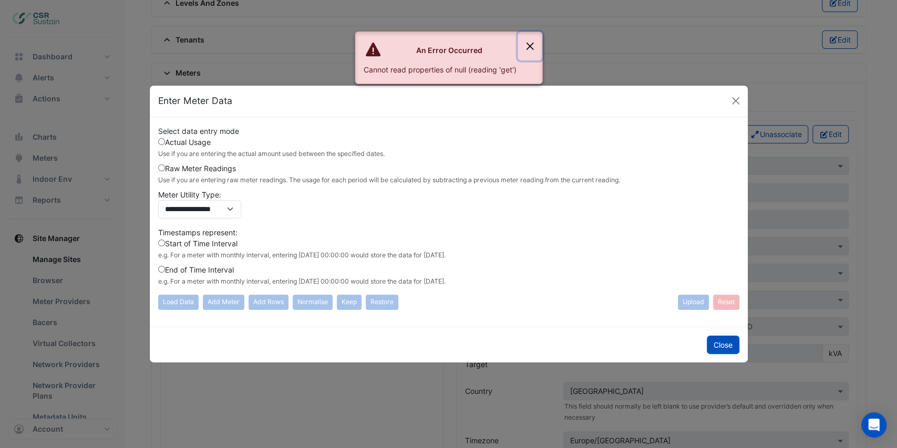
click at [532, 43] on button "Close" at bounding box center [529, 46] width 24 height 28
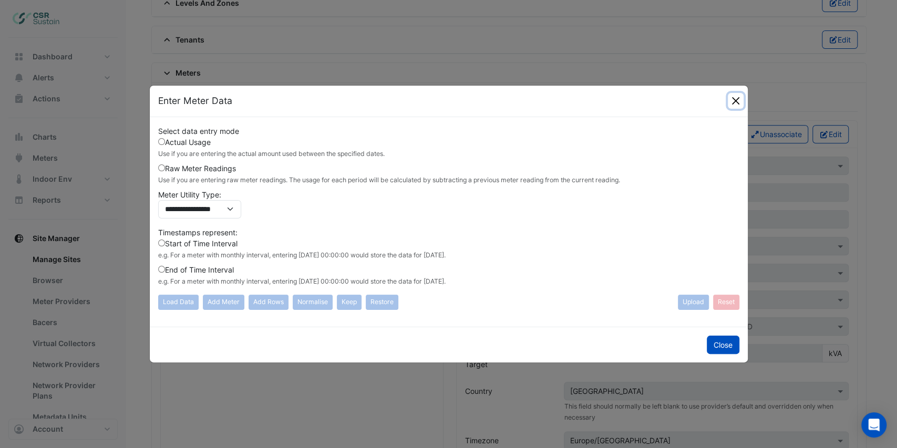
click at [733, 104] on button "Close" at bounding box center [735, 101] width 16 height 16
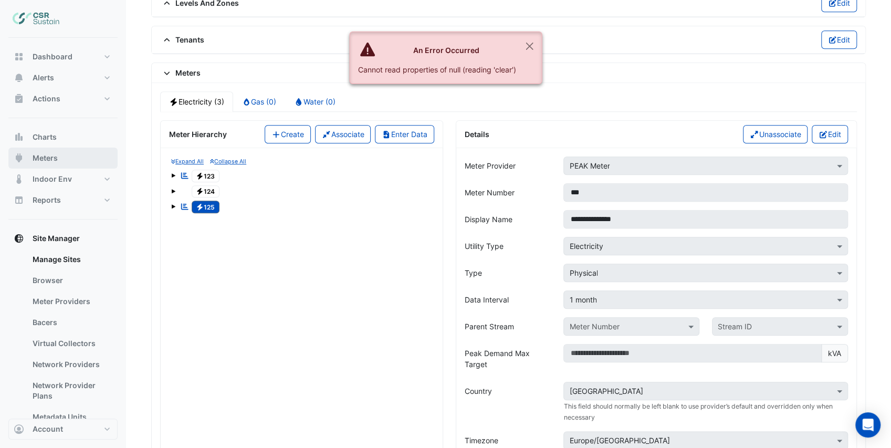
click at [66, 164] on button "Meters" at bounding box center [62, 158] width 109 height 21
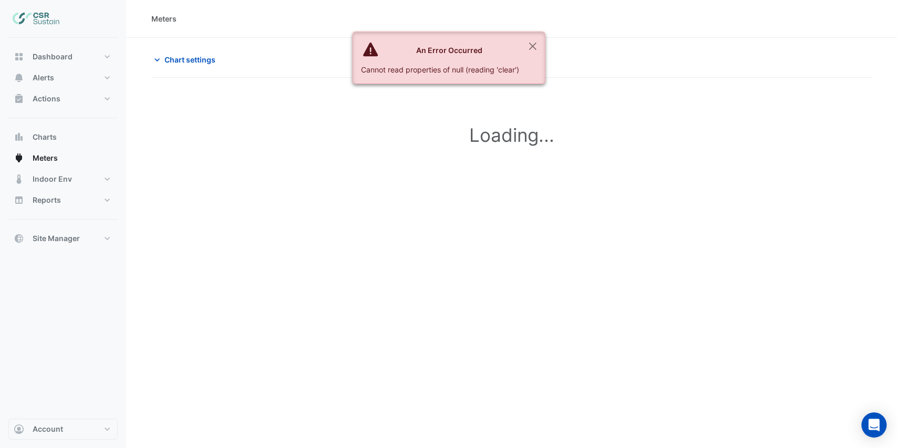
type input "**********"
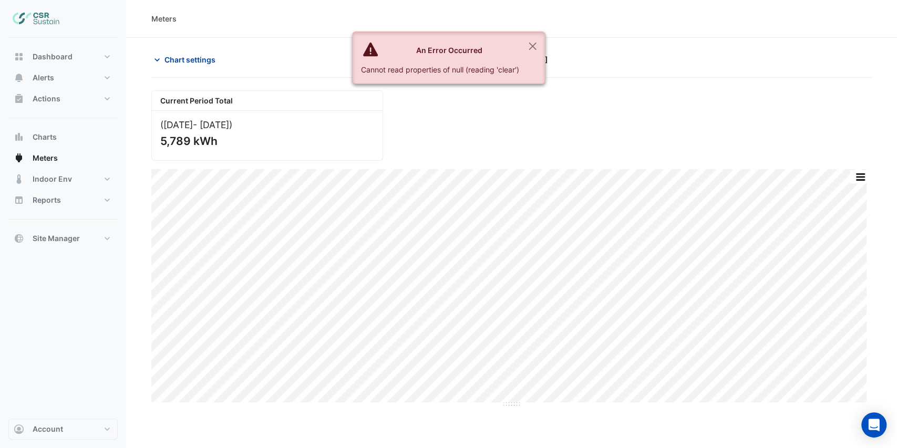
click at [168, 58] on span "Chart settings" at bounding box center [189, 59] width 51 height 11
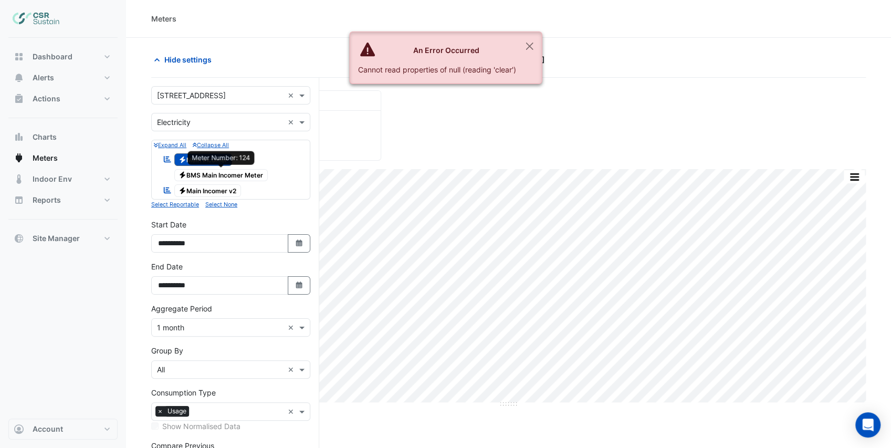
click at [238, 174] on span "Electricity BMS Main Incomer Meter" at bounding box center [221, 175] width 94 height 13
click at [183, 158] on icon "Electricity" at bounding box center [183, 160] width 8 height 6
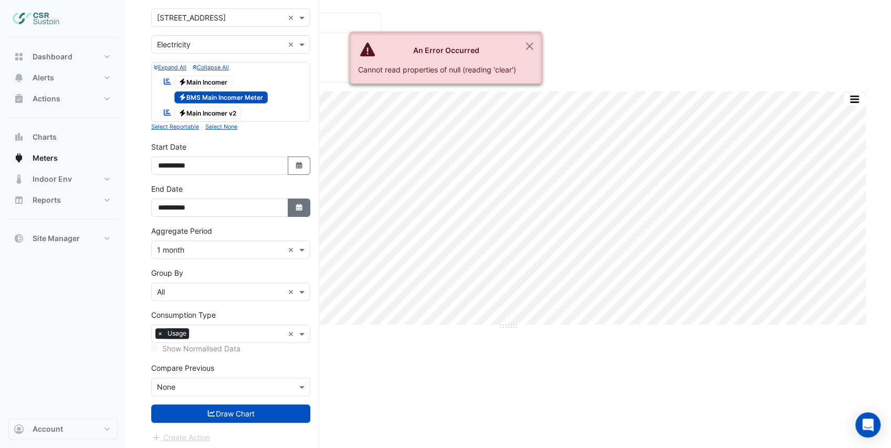
click at [293, 209] on button "Select Date" at bounding box center [299, 208] width 23 height 18
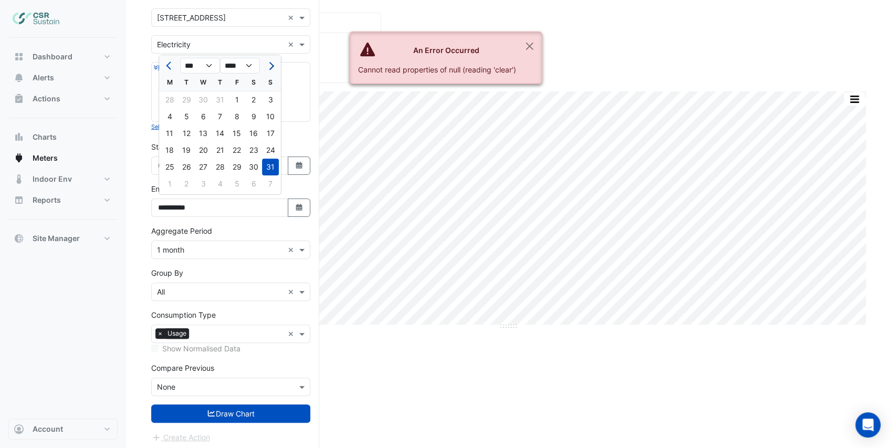
click at [271, 66] on span "Next month" at bounding box center [270, 66] width 8 height 8
select select "*"
click at [187, 136] on div "16" at bounding box center [186, 133] width 17 height 17
type input "**********"
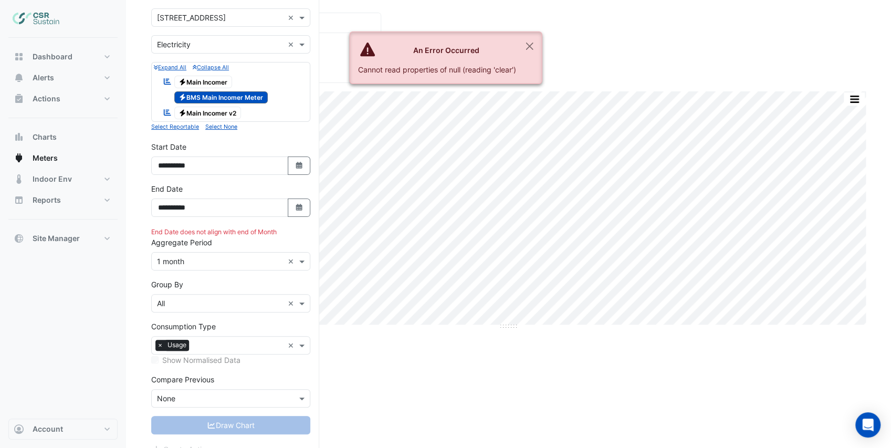
click at [226, 265] on div "× 1 month ×" at bounding box center [230, 261] width 159 height 18
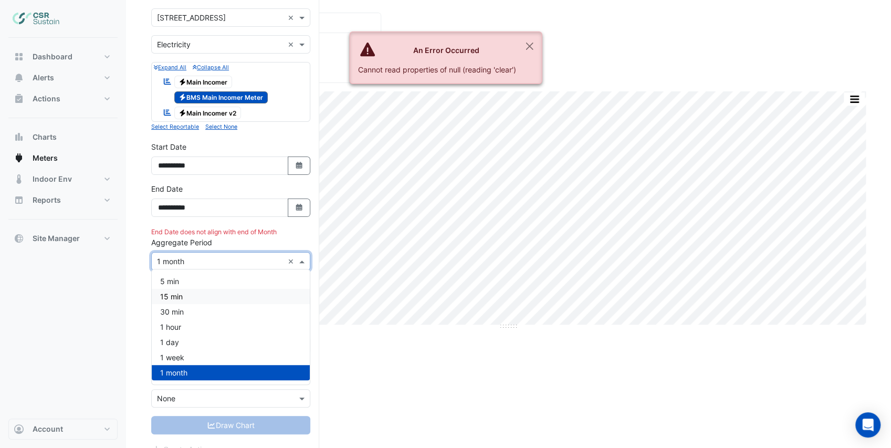
click at [205, 298] on div "15 min" at bounding box center [231, 296] width 158 height 15
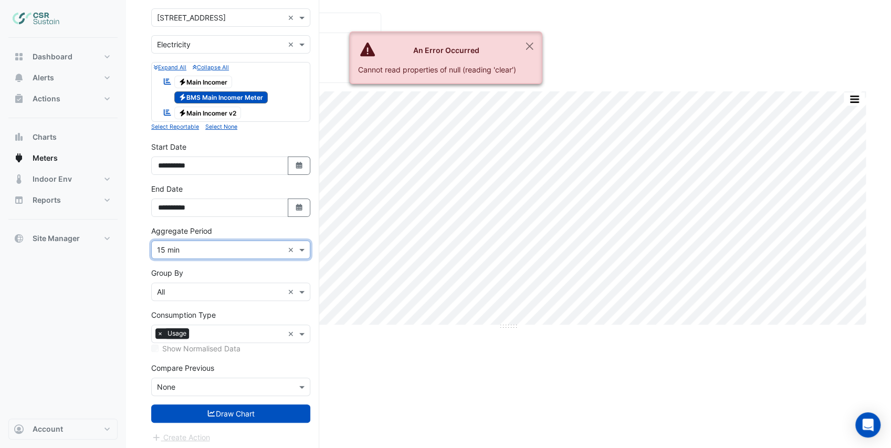
click at [248, 225] on div "Aggregate Period × 15 min ×" at bounding box center [230, 242] width 159 height 34
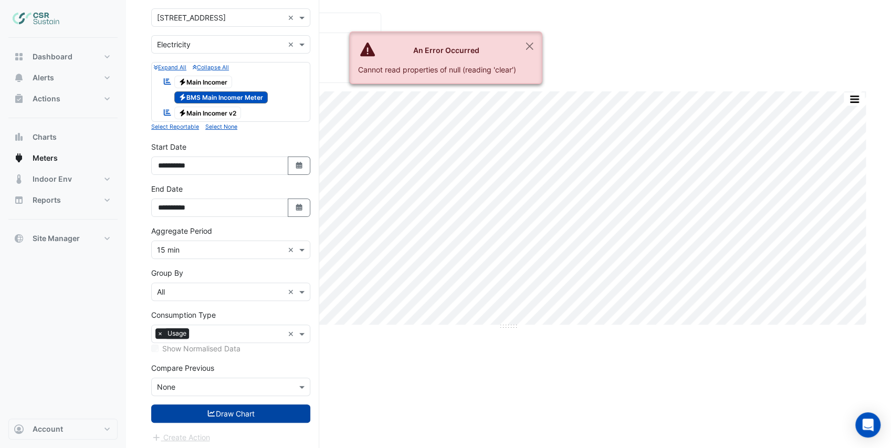
click at [236, 412] on button "Draw Chart" at bounding box center [230, 413] width 159 height 18
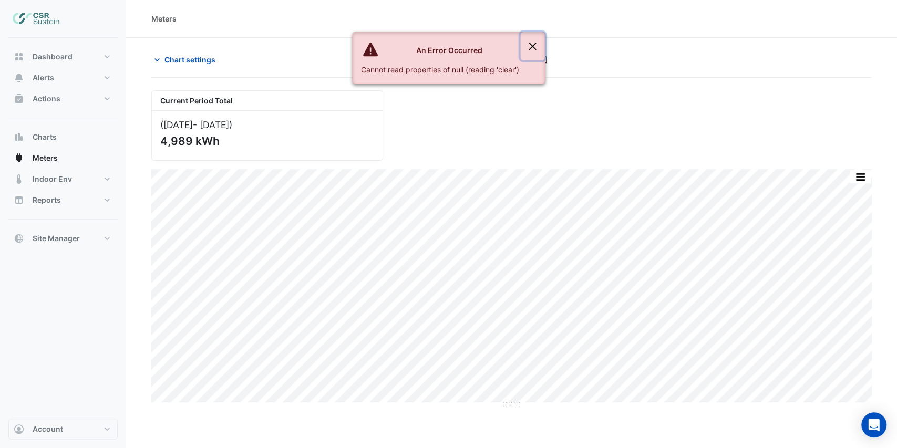
click at [533, 43] on button "Close" at bounding box center [532, 46] width 24 height 28
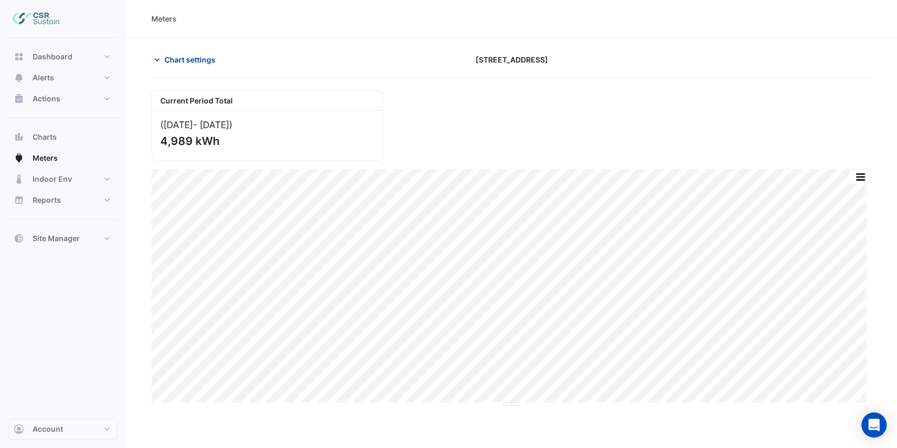
click at [178, 60] on span "Chart settings" at bounding box center [189, 59] width 51 height 11
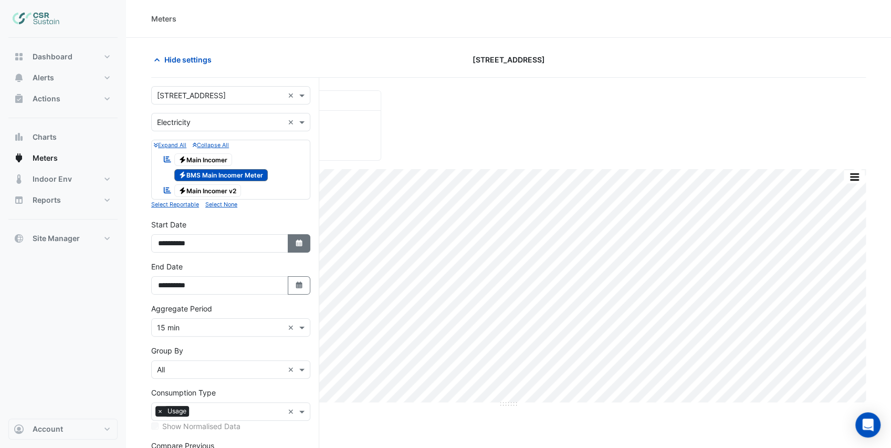
click at [300, 240] on icon "button" at bounding box center [299, 243] width 6 height 7
select select "****"
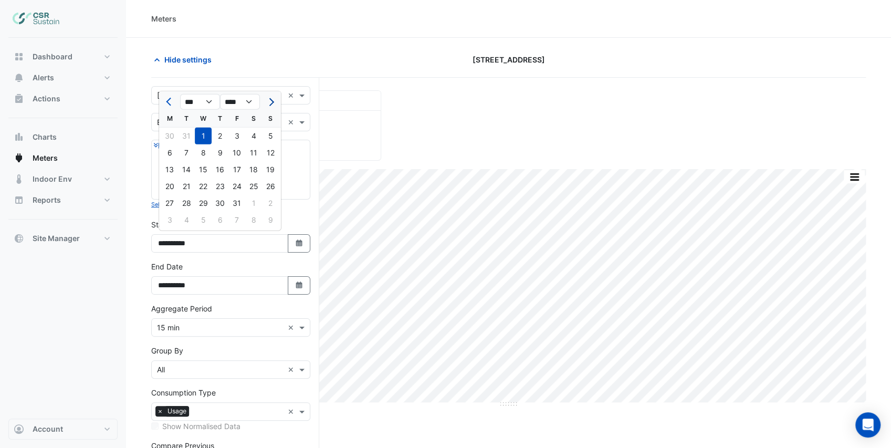
click at [268, 106] on button "Next month" at bounding box center [270, 101] width 13 height 17
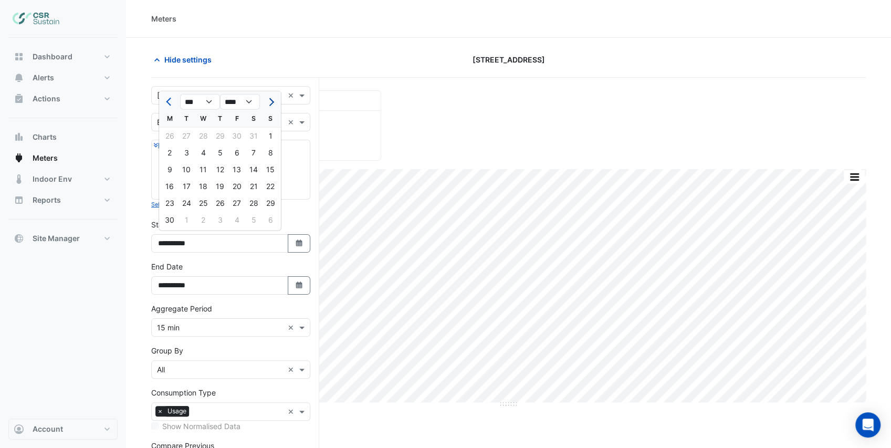
click at [268, 106] on button "Next month" at bounding box center [270, 101] width 13 height 17
select select "*"
click at [169, 170] on div "15" at bounding box center [169, 169] width 17 height 17
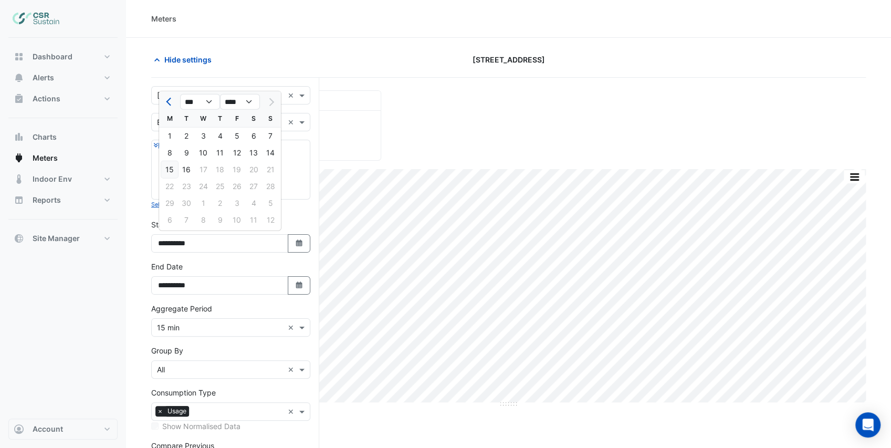
type input "**********"
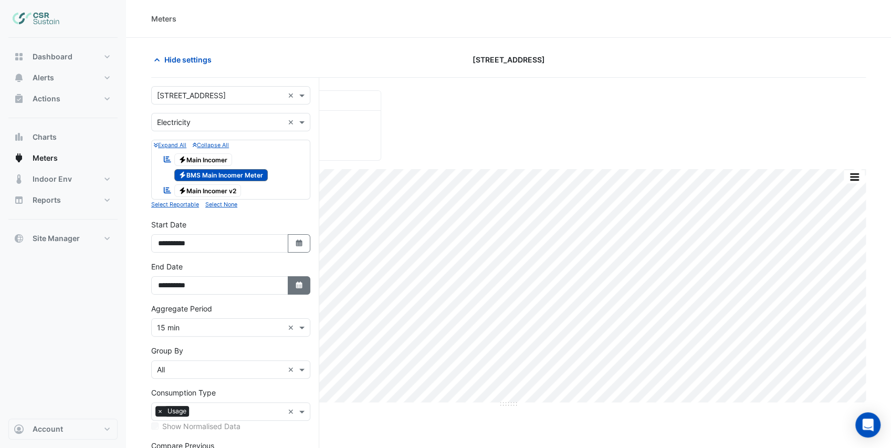
click at [297, 287] on fa-icon "Select Date" at bounding box center [299, 285] width 9 height 9
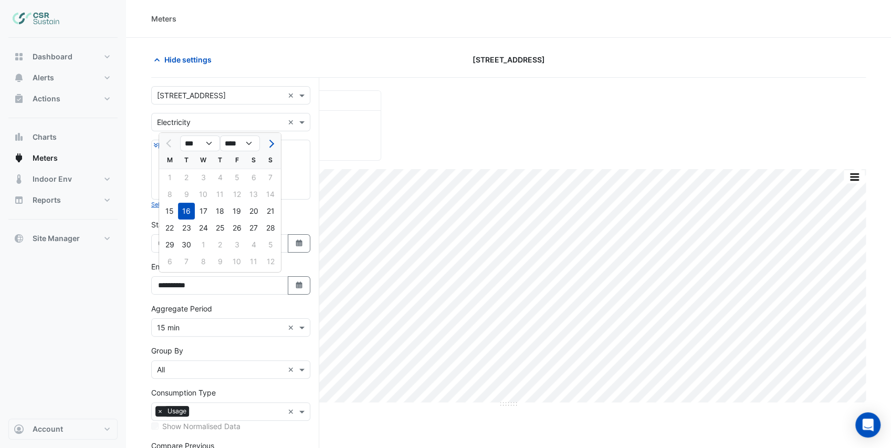
click at [245, 308] on div "Aggregate Period × 15 min ×" at bounding box center [230, 320] width 159 height 34
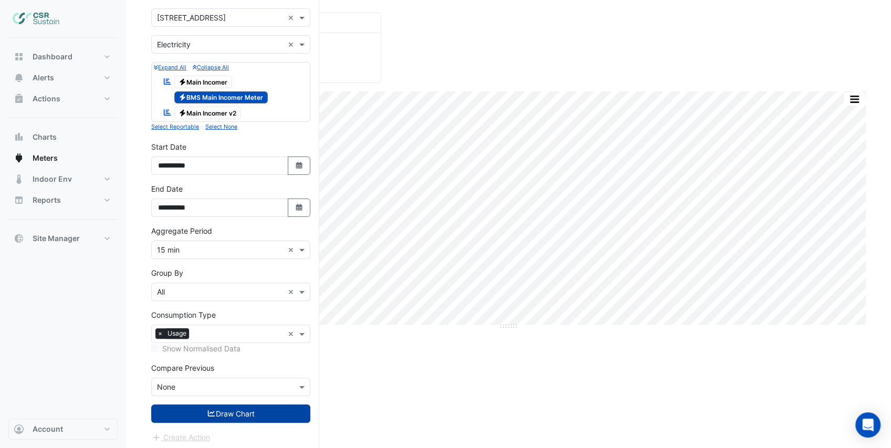
click at [228, 415] on button "Draw Chart" at bounding box center [230, 413] width 159 height 18
